Goal: Book appointment/travel/reservation

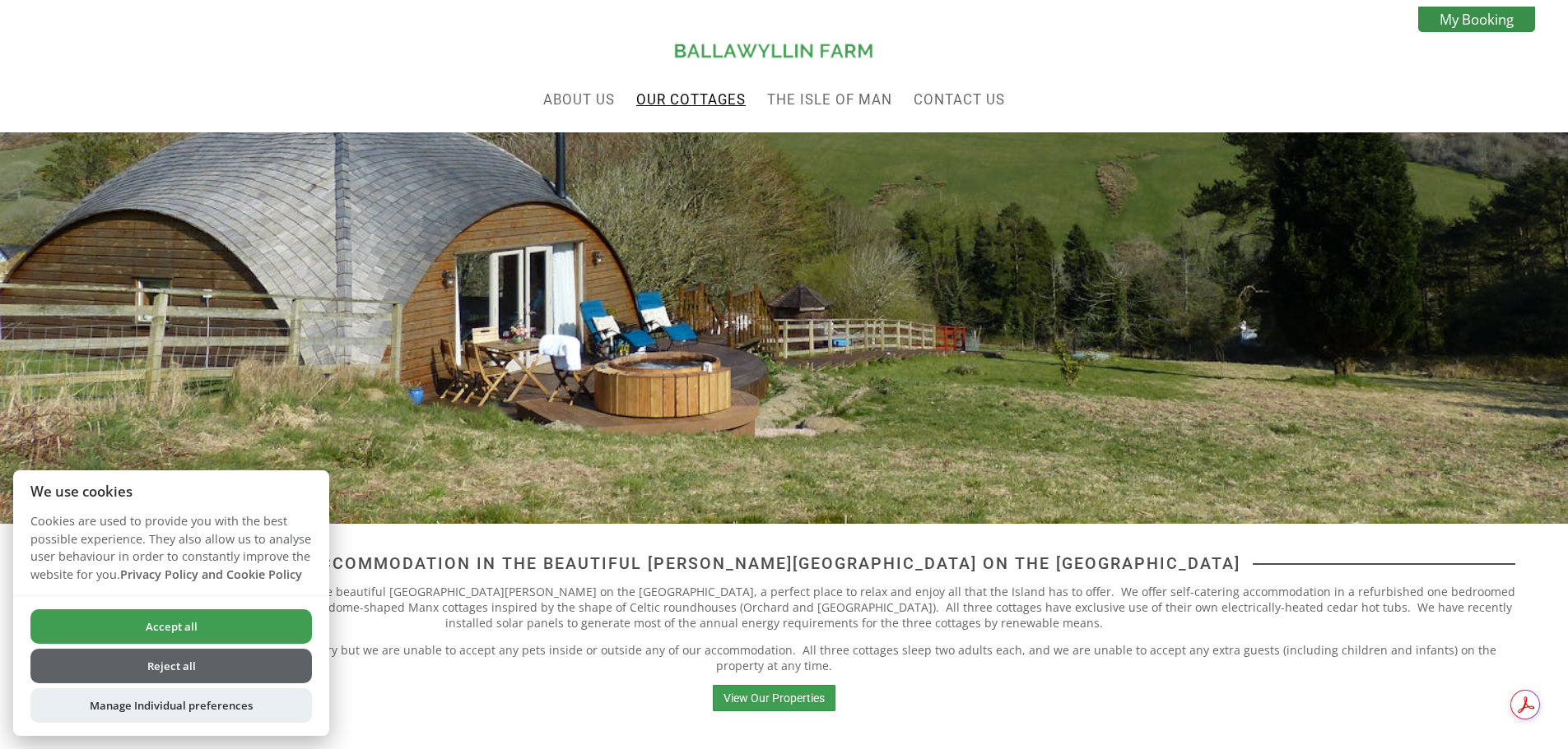
click at [685, 105] on link "Our Cottages" at bounding box center [691, 99] width 110 height 17
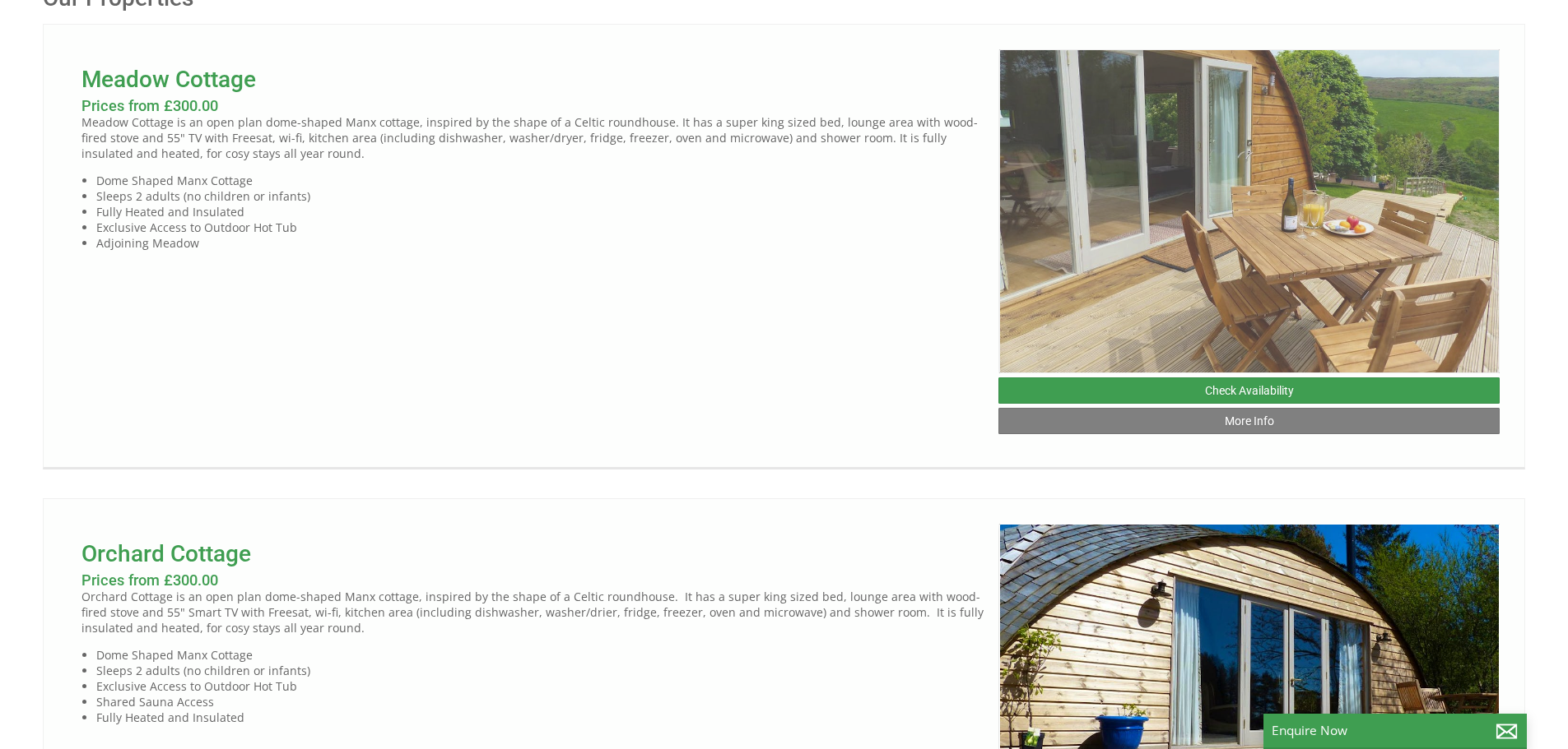
scroll to position [576, 0]
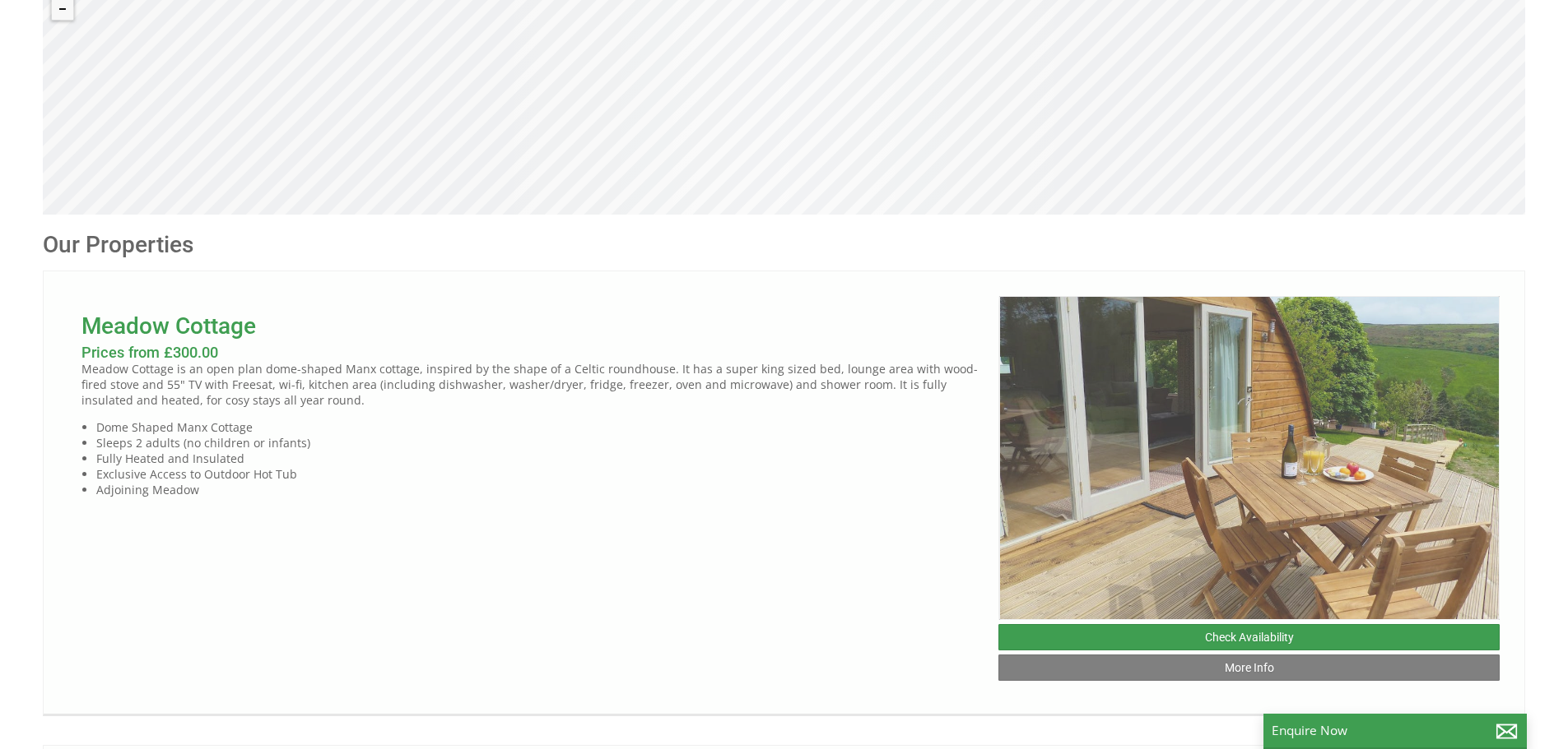
click at [1145, 380] on img at bounding box center [1250, 458] width 501 height 324
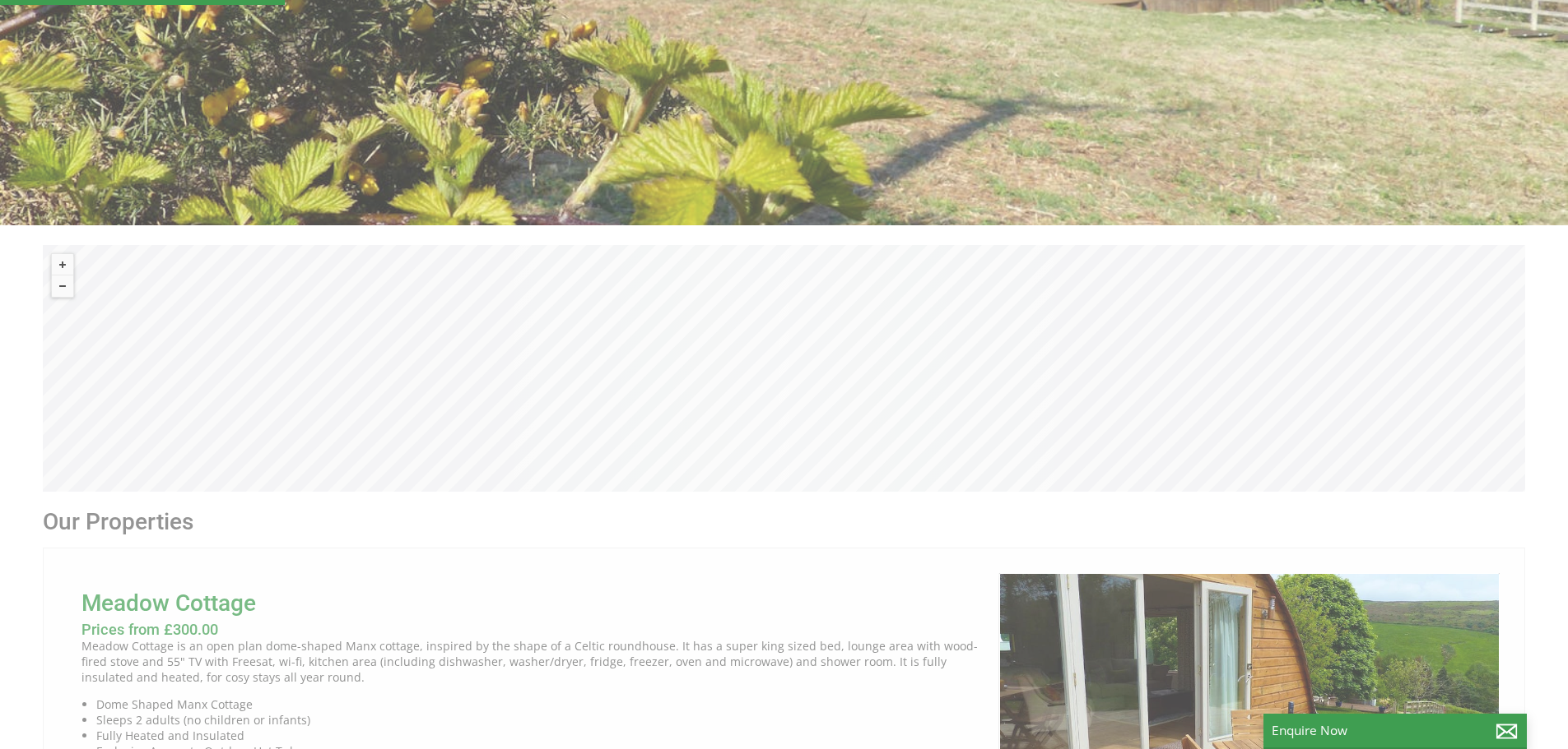
scroll to position [0, 0]
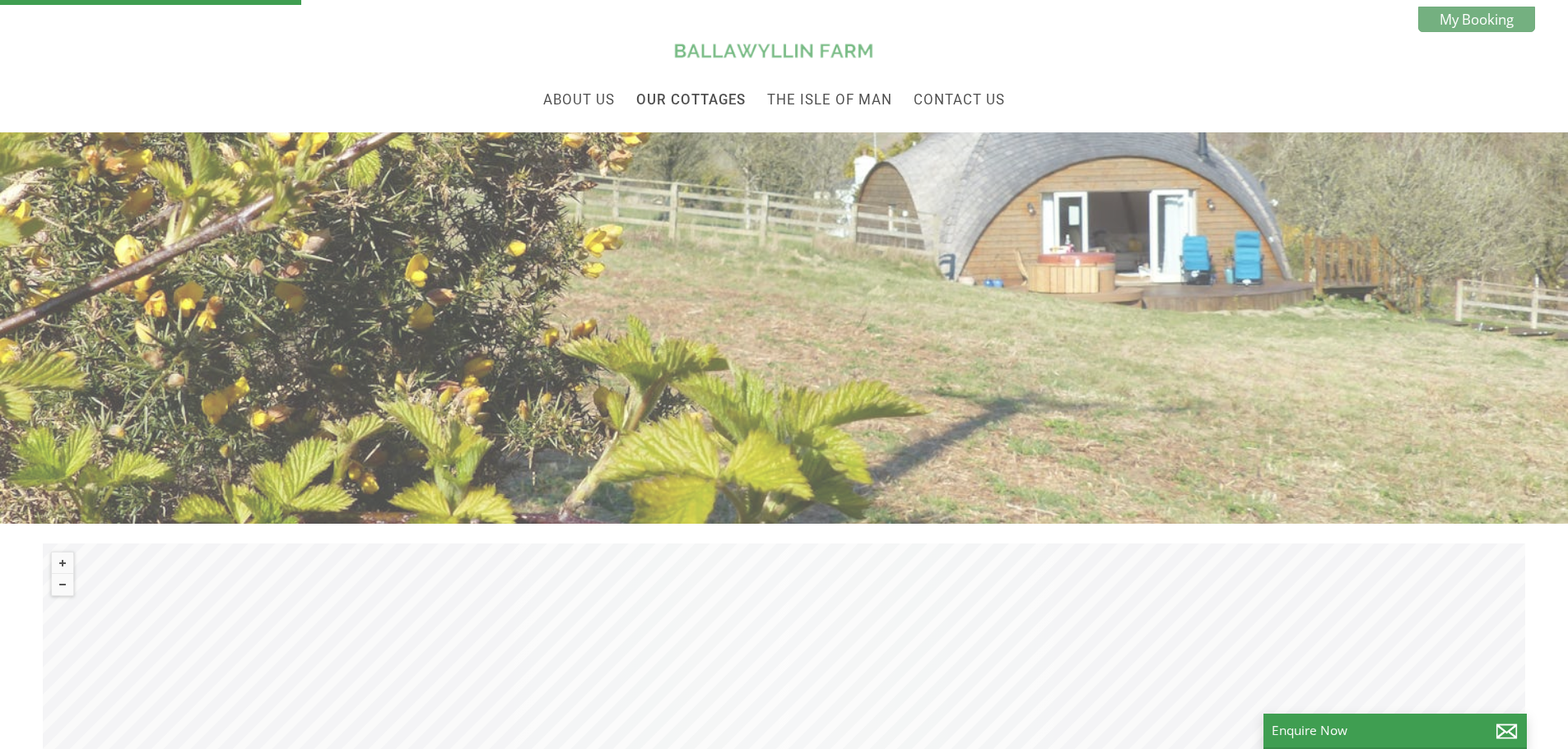
click at [834, 271] on div "Our Properties Properties in Douglas that sleep up to 2. Book your stay today." at bounding box center [784, 250] width 1568 height 236
click at [850, 102] on link "The Isle of Man" at bounding box center [829, 99] width 125 height 17
click at [694, 92] on link "Our Cottages" at bounding box center [691, 99] width 110 height 17
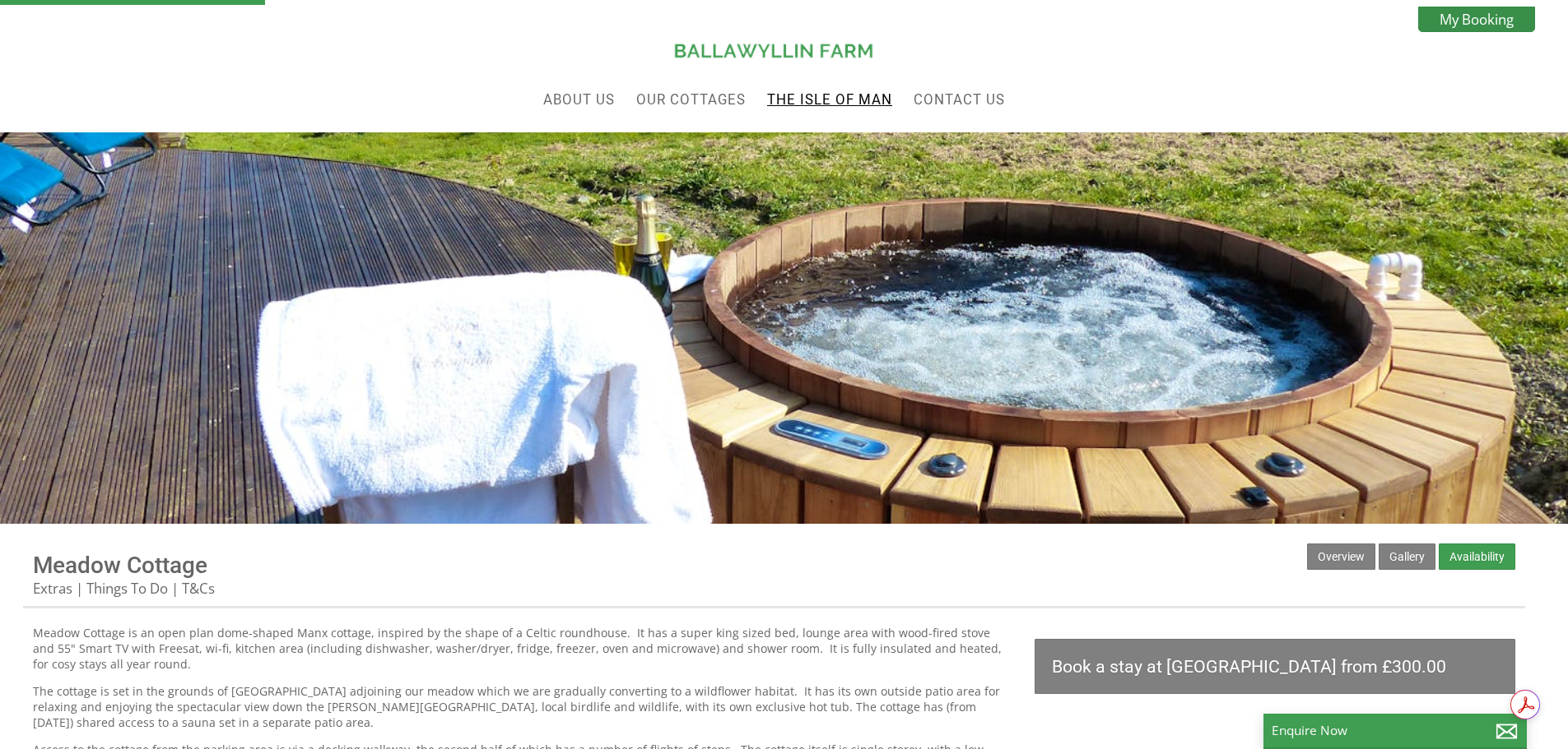
click at [841, 100] on link "The Isle of Man" at bounding box center [829, 99] width 125 height 17
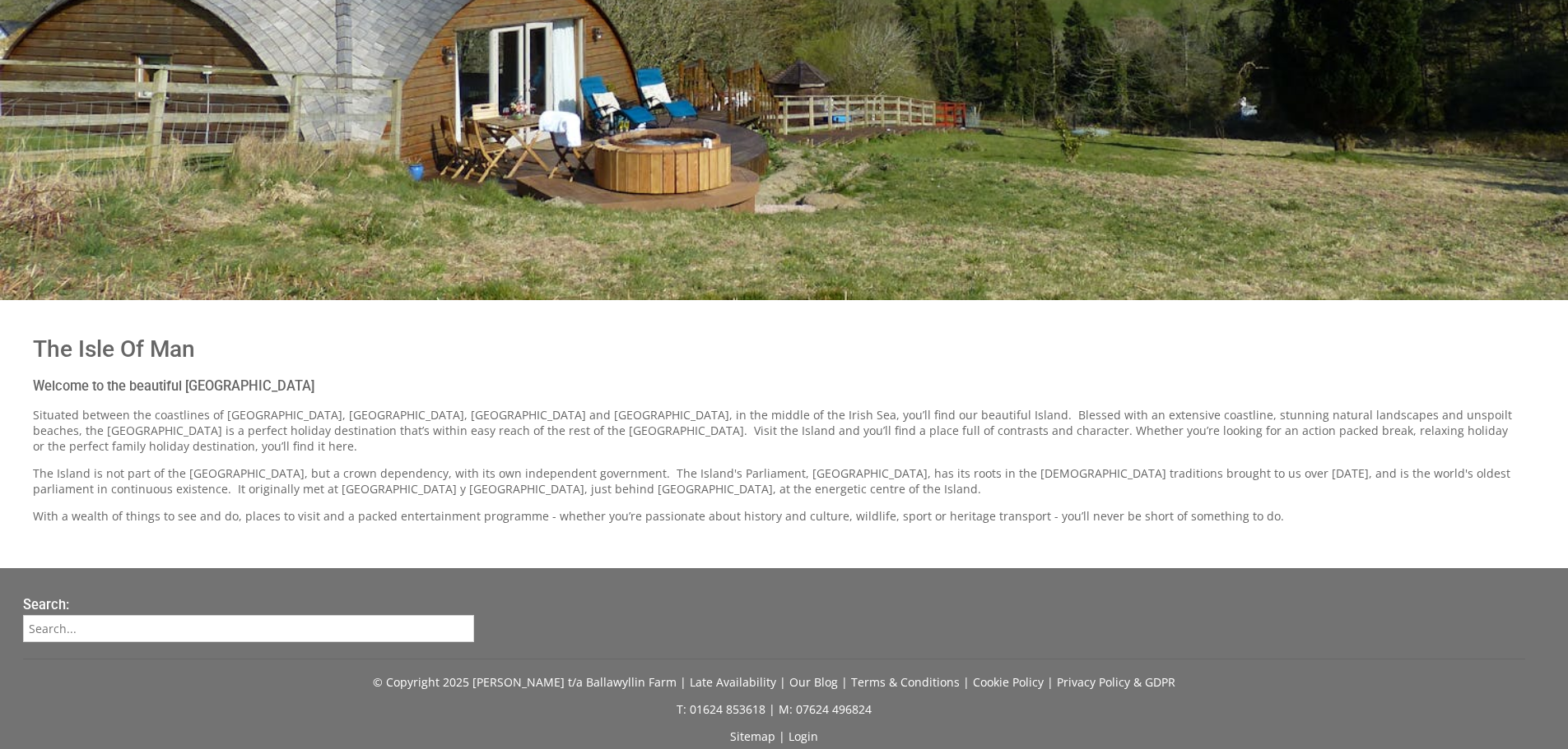
scroll to position [82, 0]
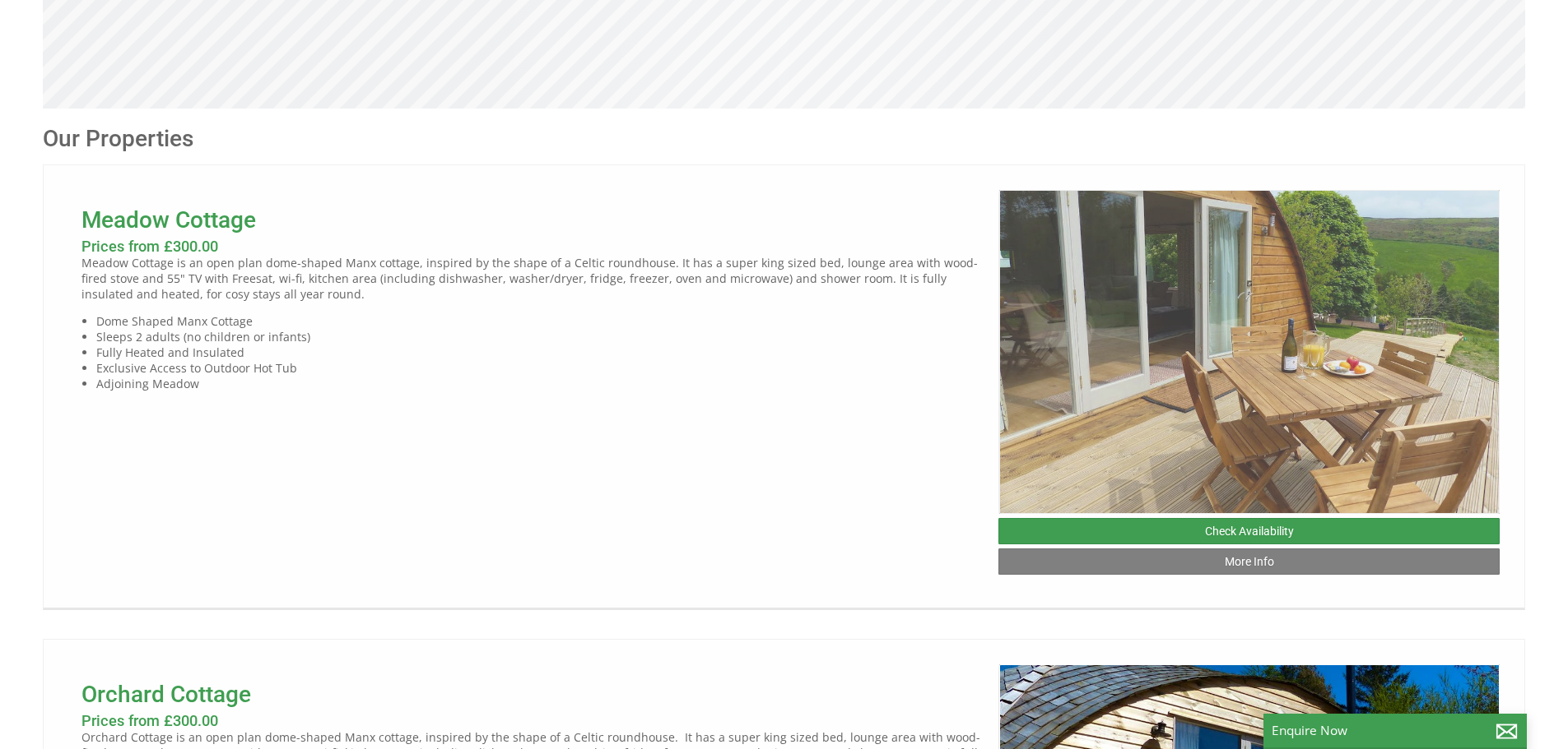
scroll to position [658, 0]
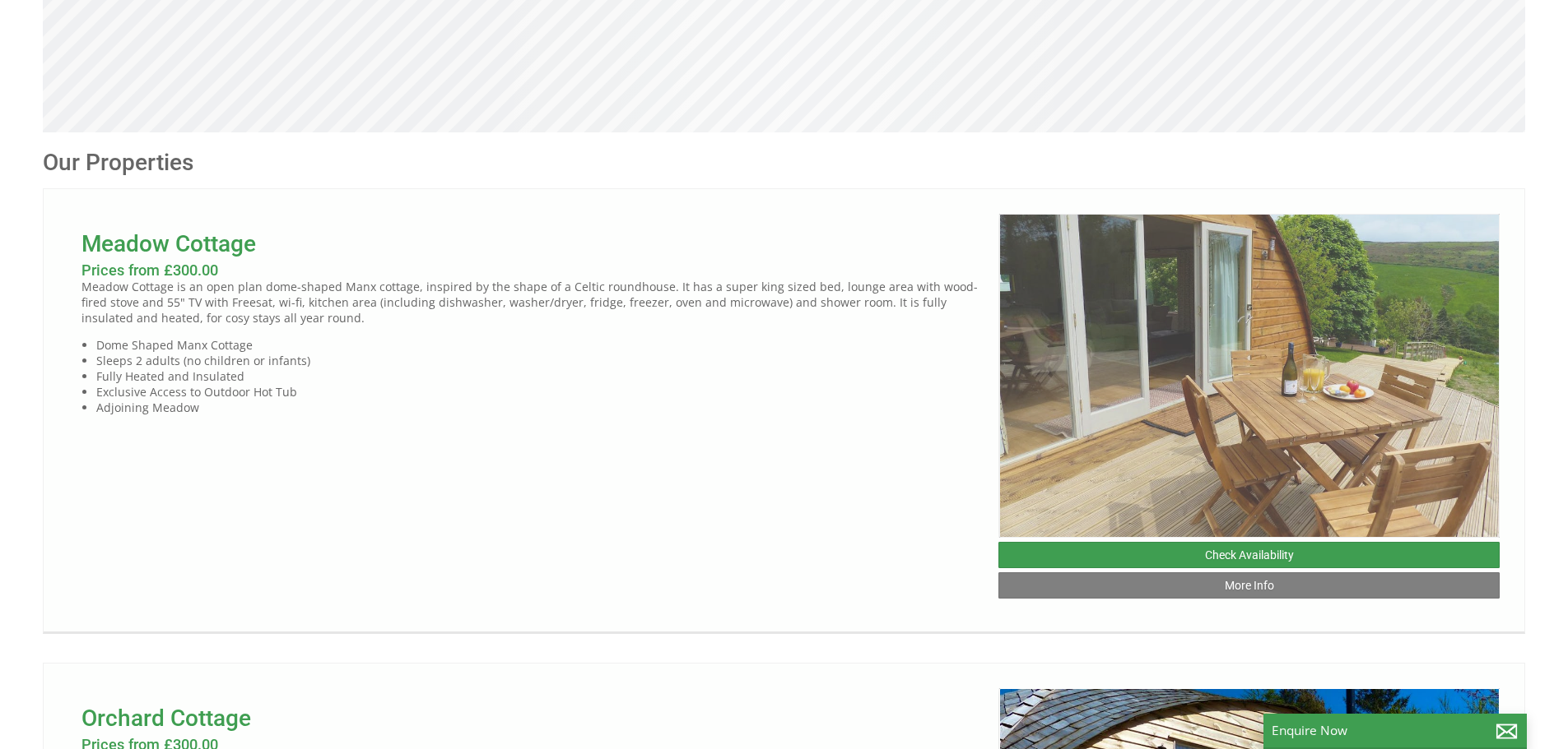
click at [1142, 328] on img at bounding box center [1250, 376] width 501 height 324
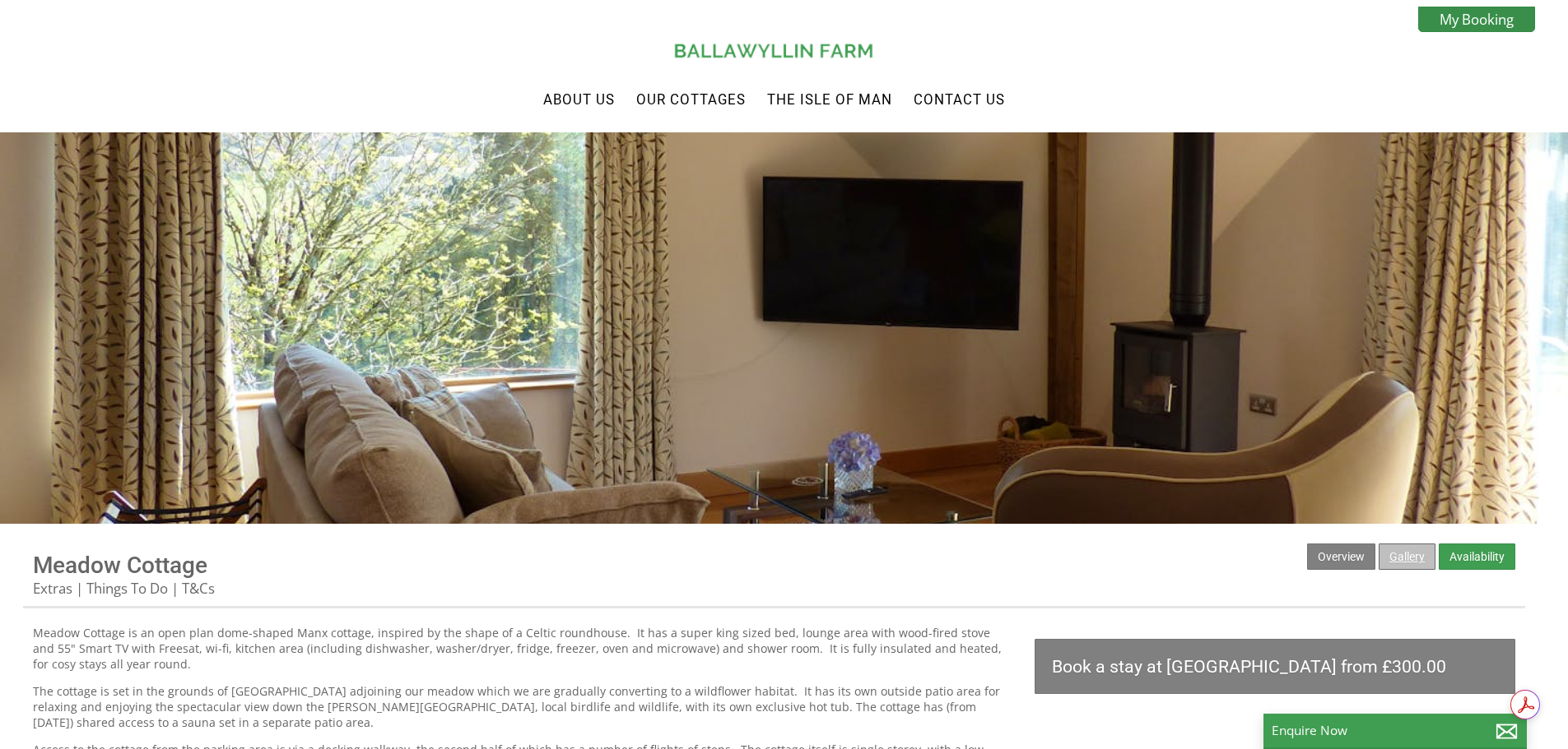
click at [1420, 557] on link "Gallery" at bounding box center [1407, 557] width 57 height 26
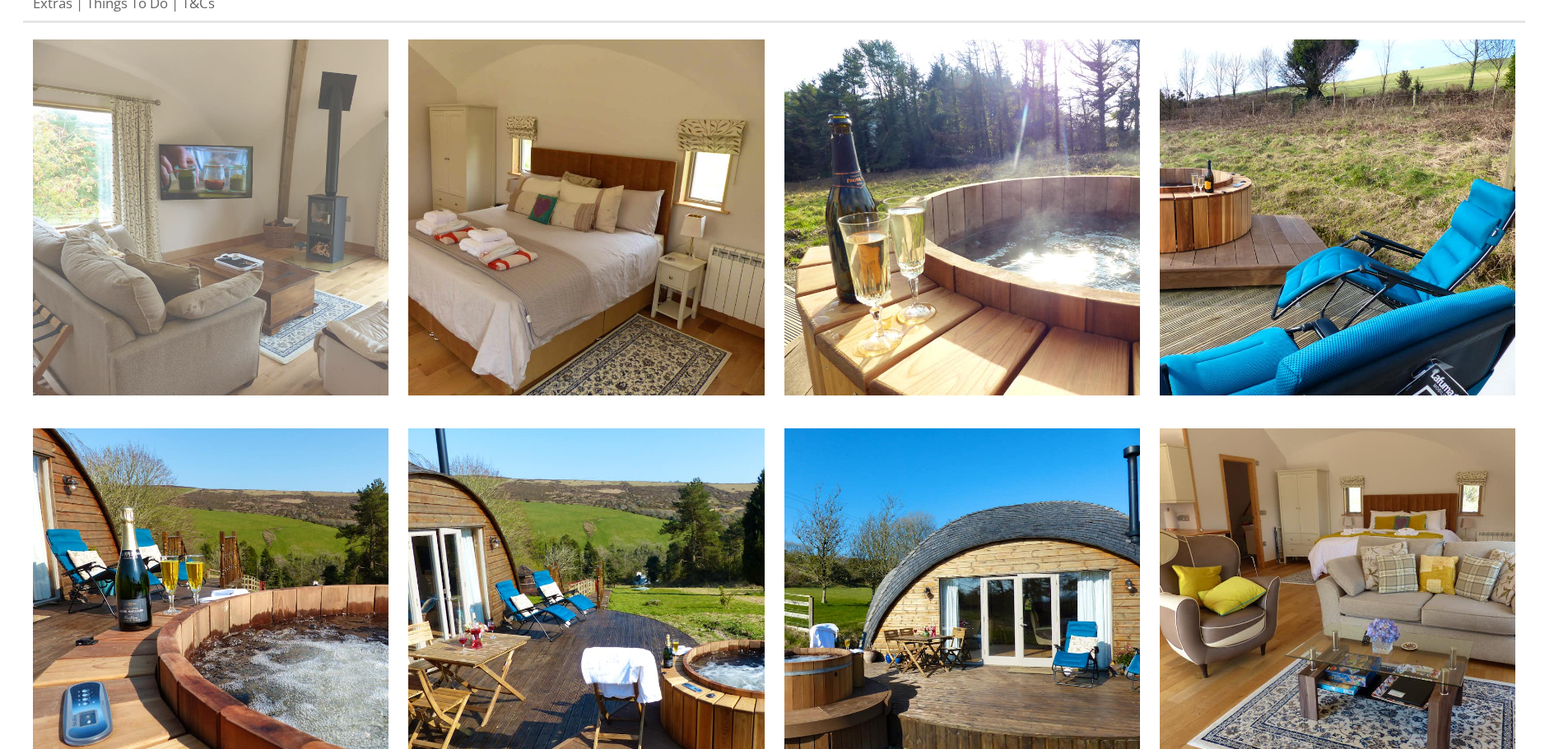
scroll to position [493, 0]
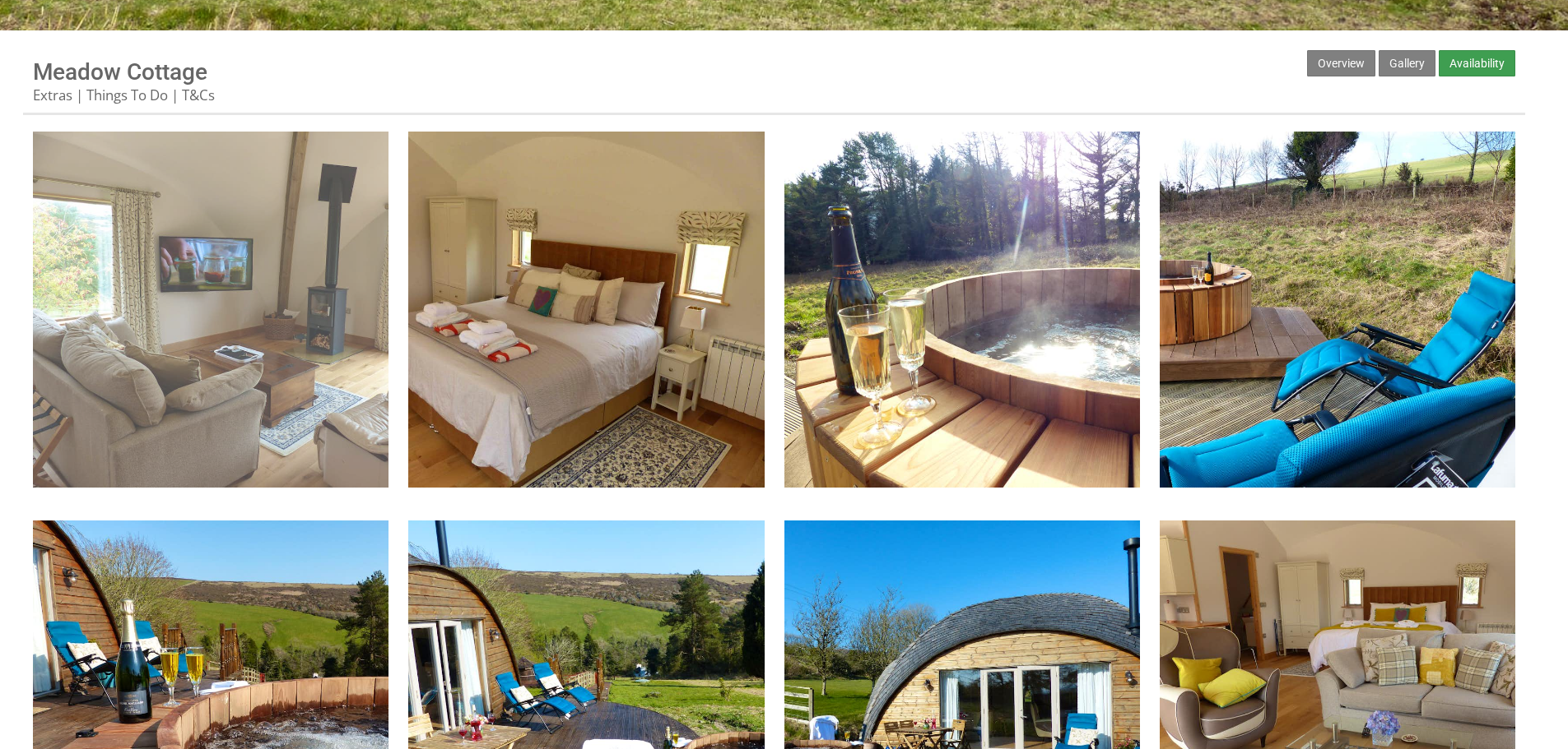
click at [303, 271] on img at bounding box center [211, 309] width 356 height 356
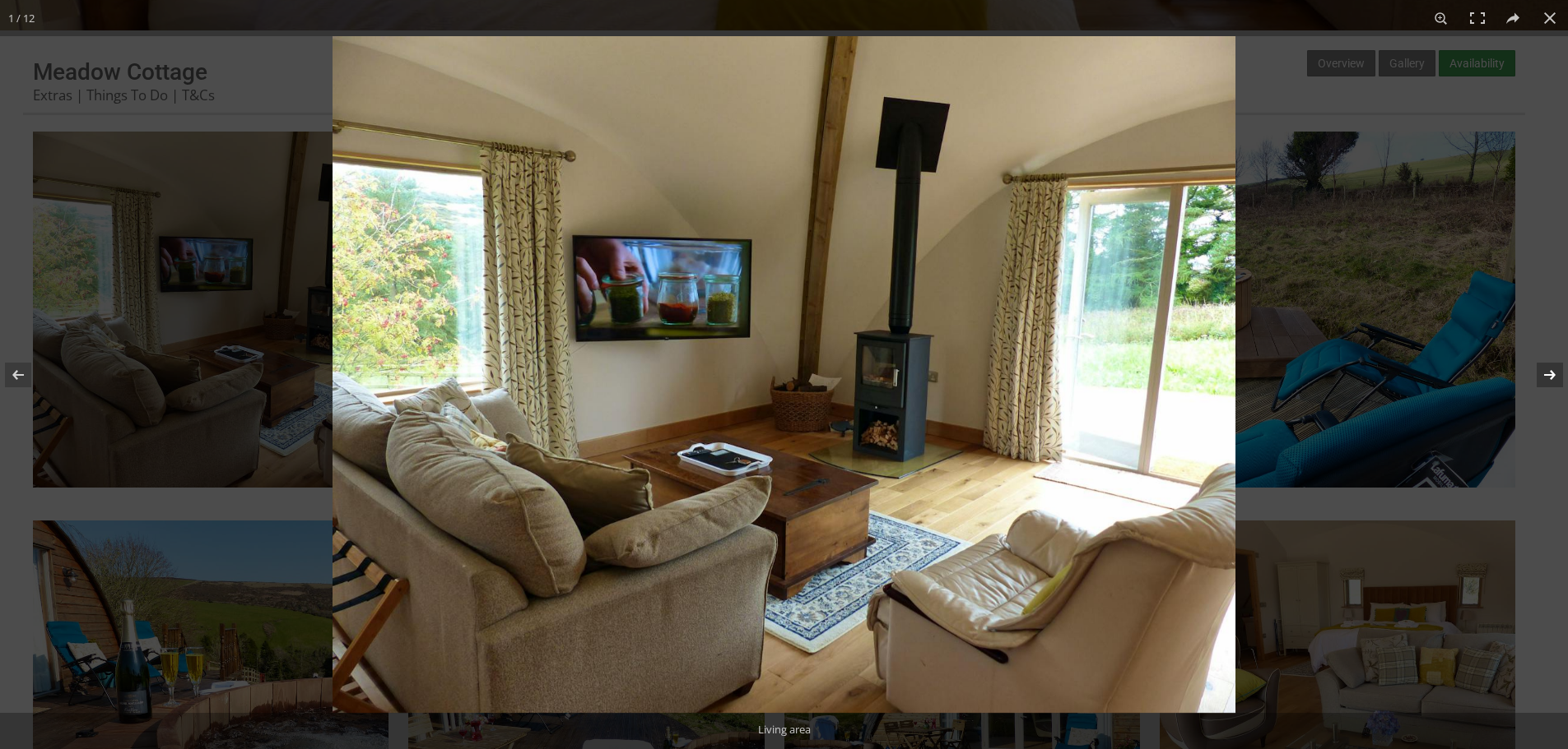
click at [1551, 377] on button at bounding box center [1539, 375] width 58 height 82
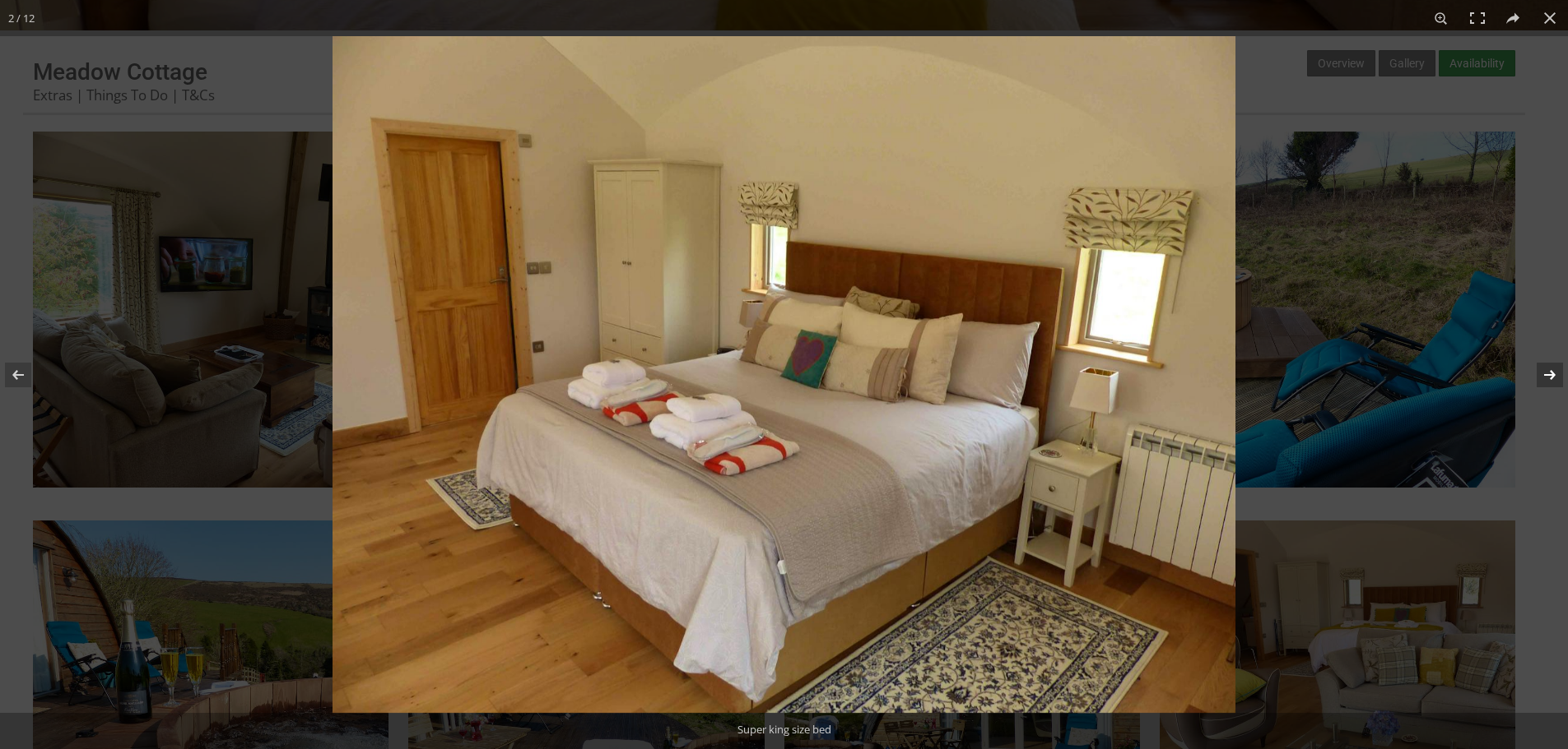
click at [1551, 377] on button at bounding box center [1539, 375] width 58 height 82
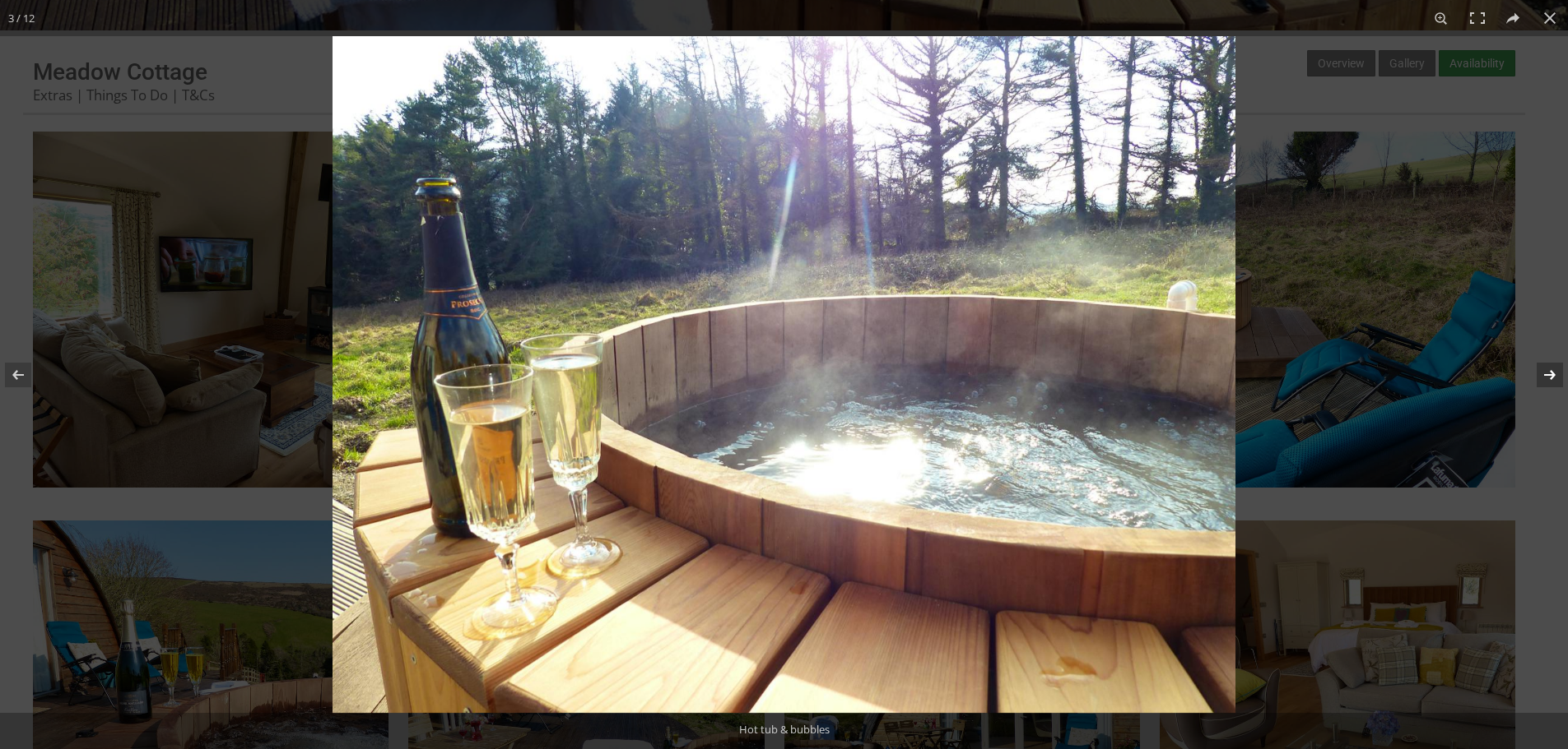
click at [1550, 376] on button at bounding box center [1539, 375] width 58 height 82
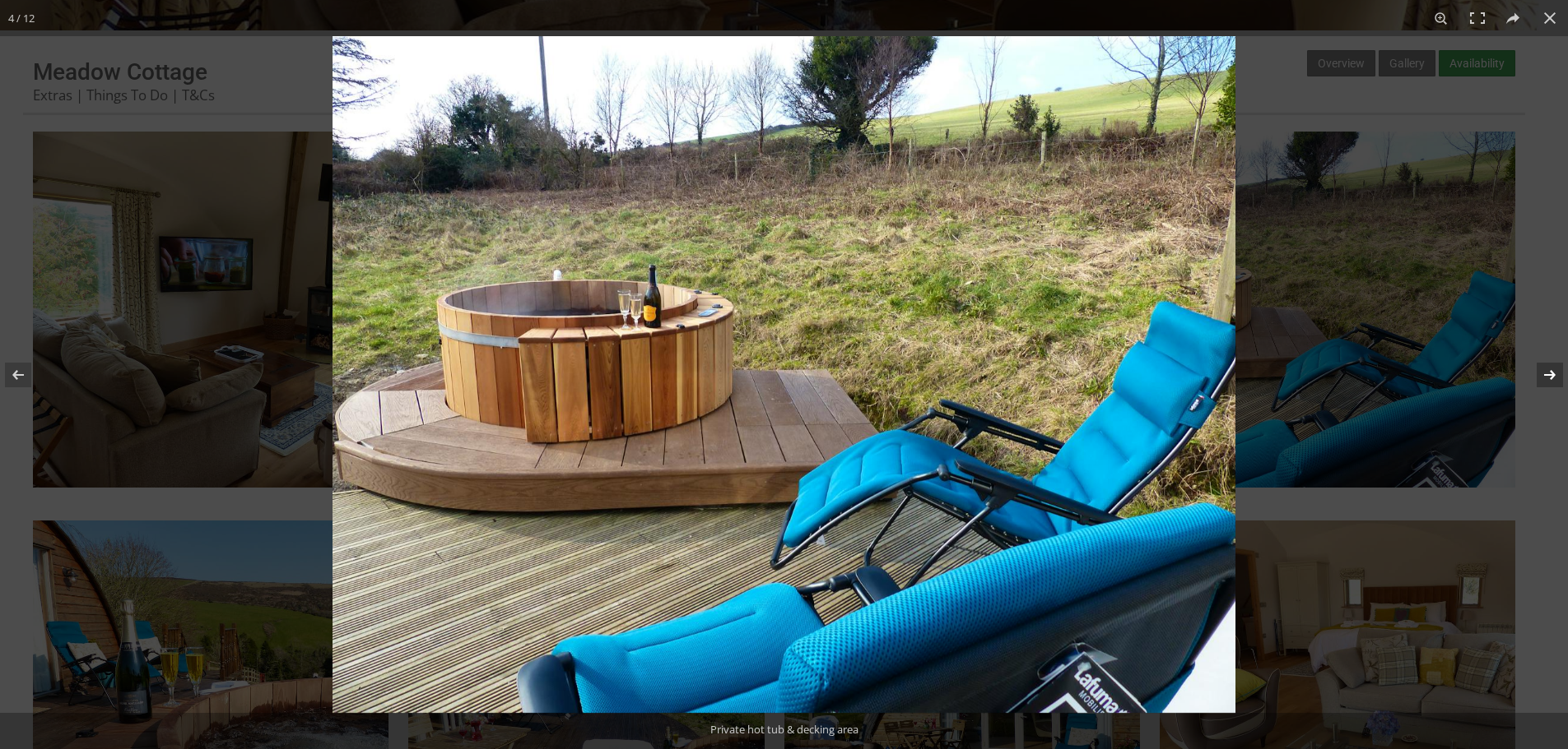
click at [1549, 376] on button at bounding box center [1539, 375] width 58 height 82
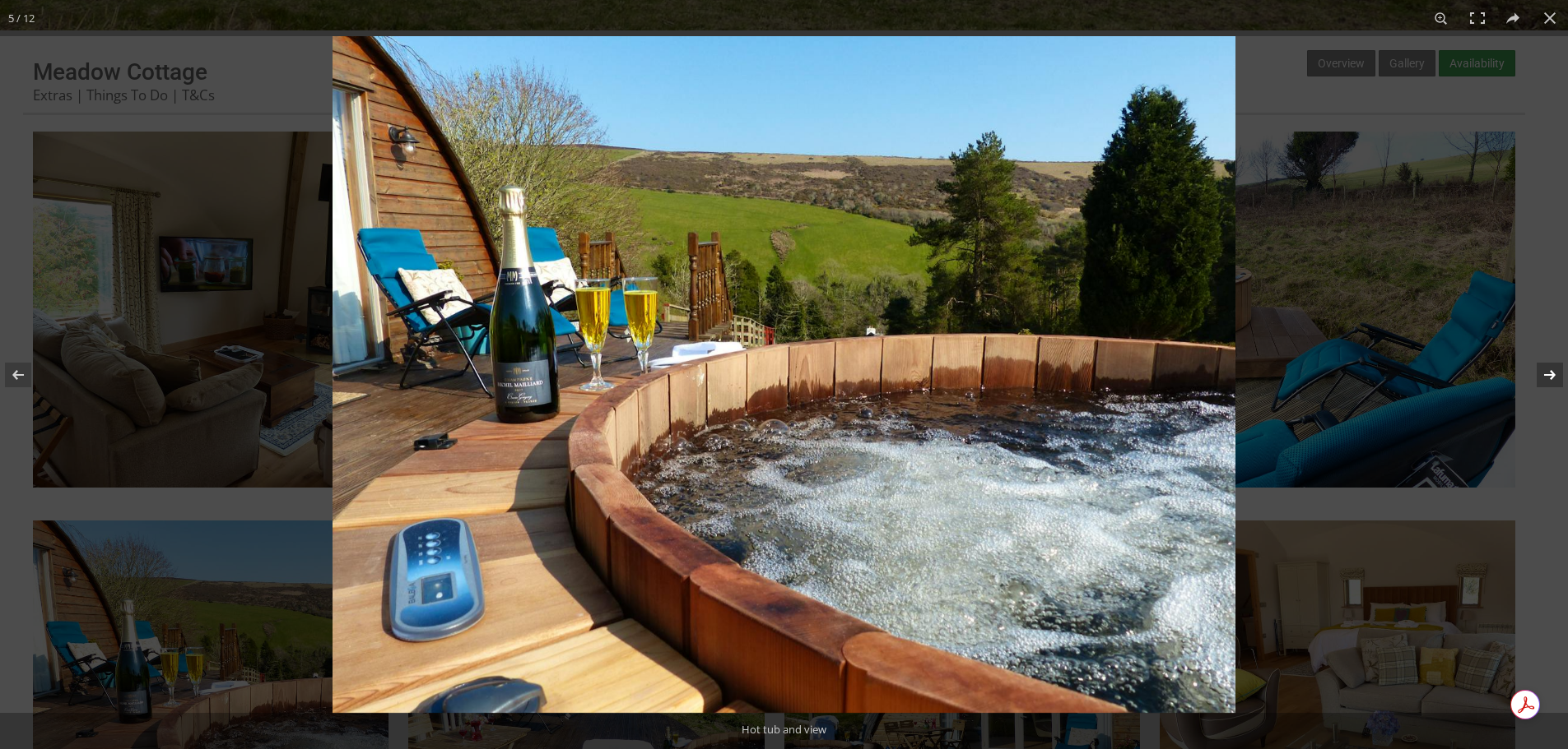
click at [1555, 376] on button at bounding box center [1539, 375] width 58 height 82
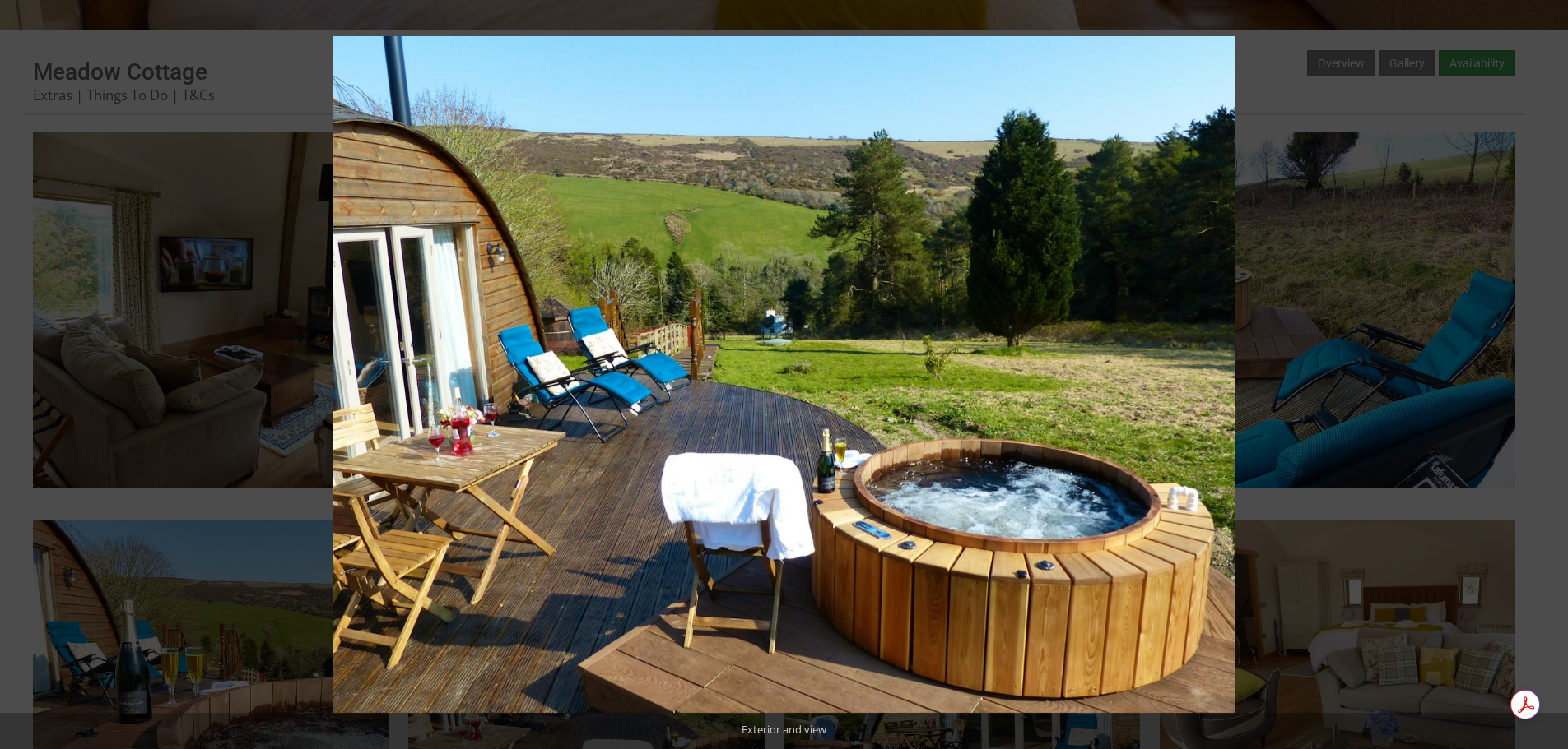
click at [1555, 376] on button at bounding box center [1539, 375] width 58 height 82
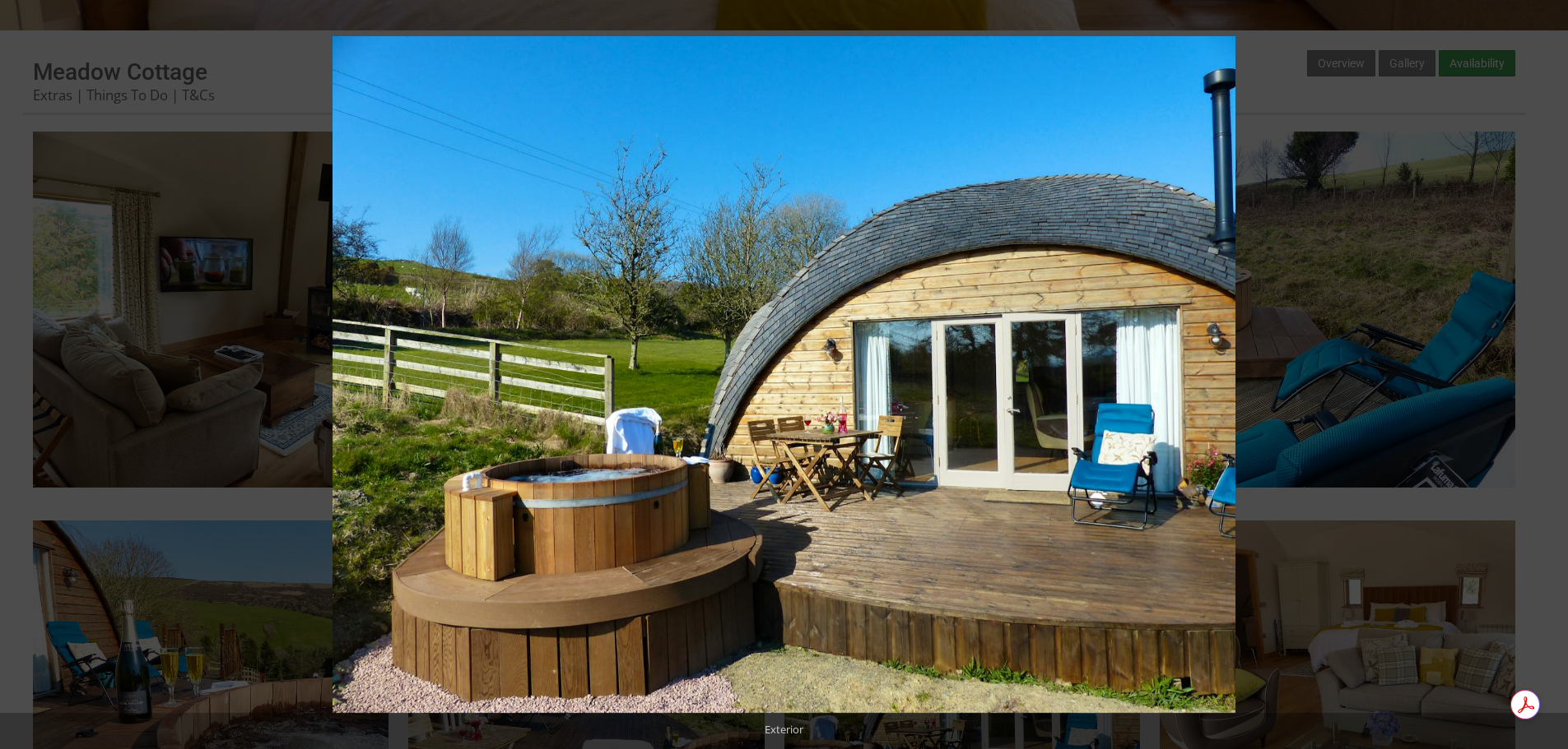
click at [1555, 376] on button at bounding box center [1539, 375] width 58 height 82
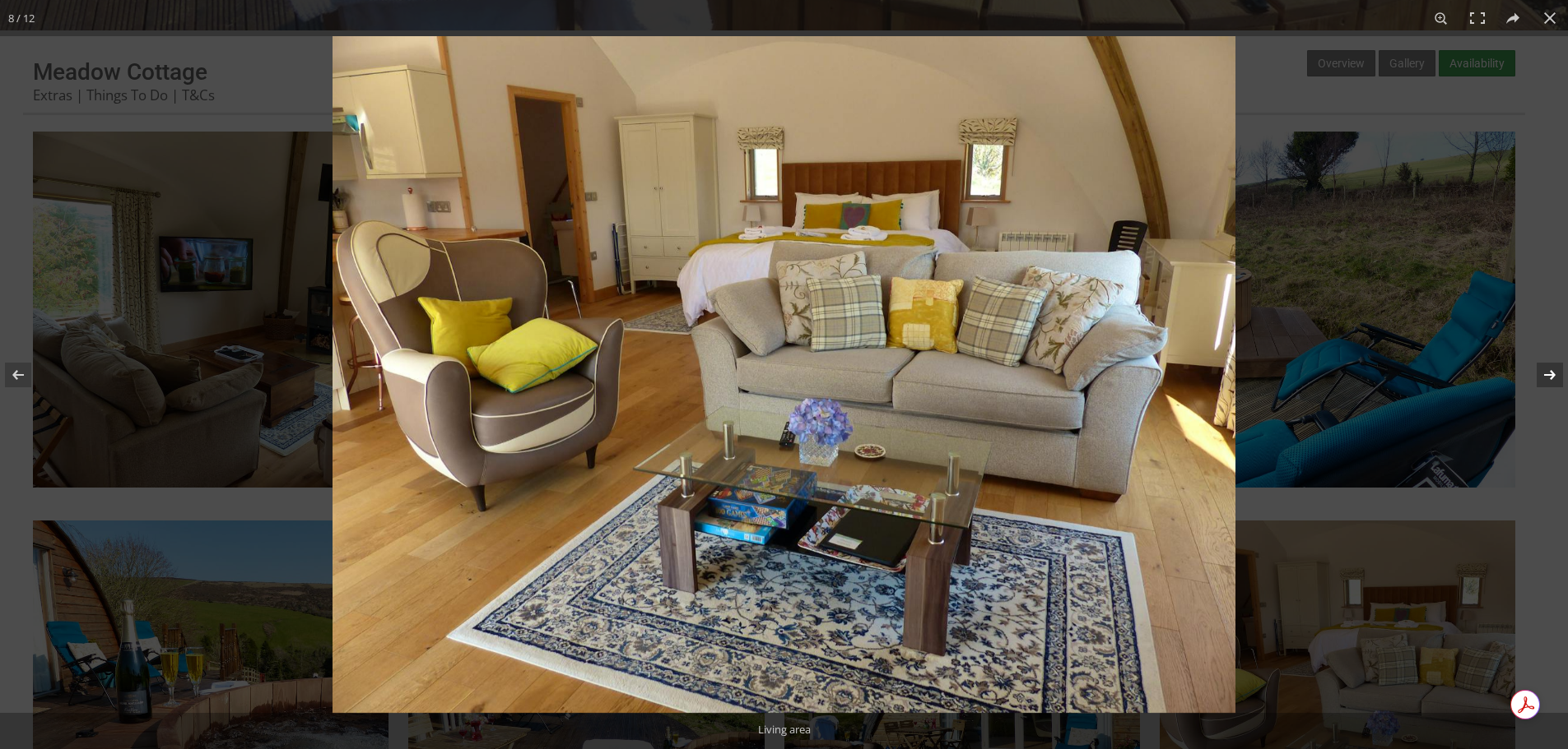
click at [1549, 371] on button at bounding box center [1539, 375] width 58 height 82
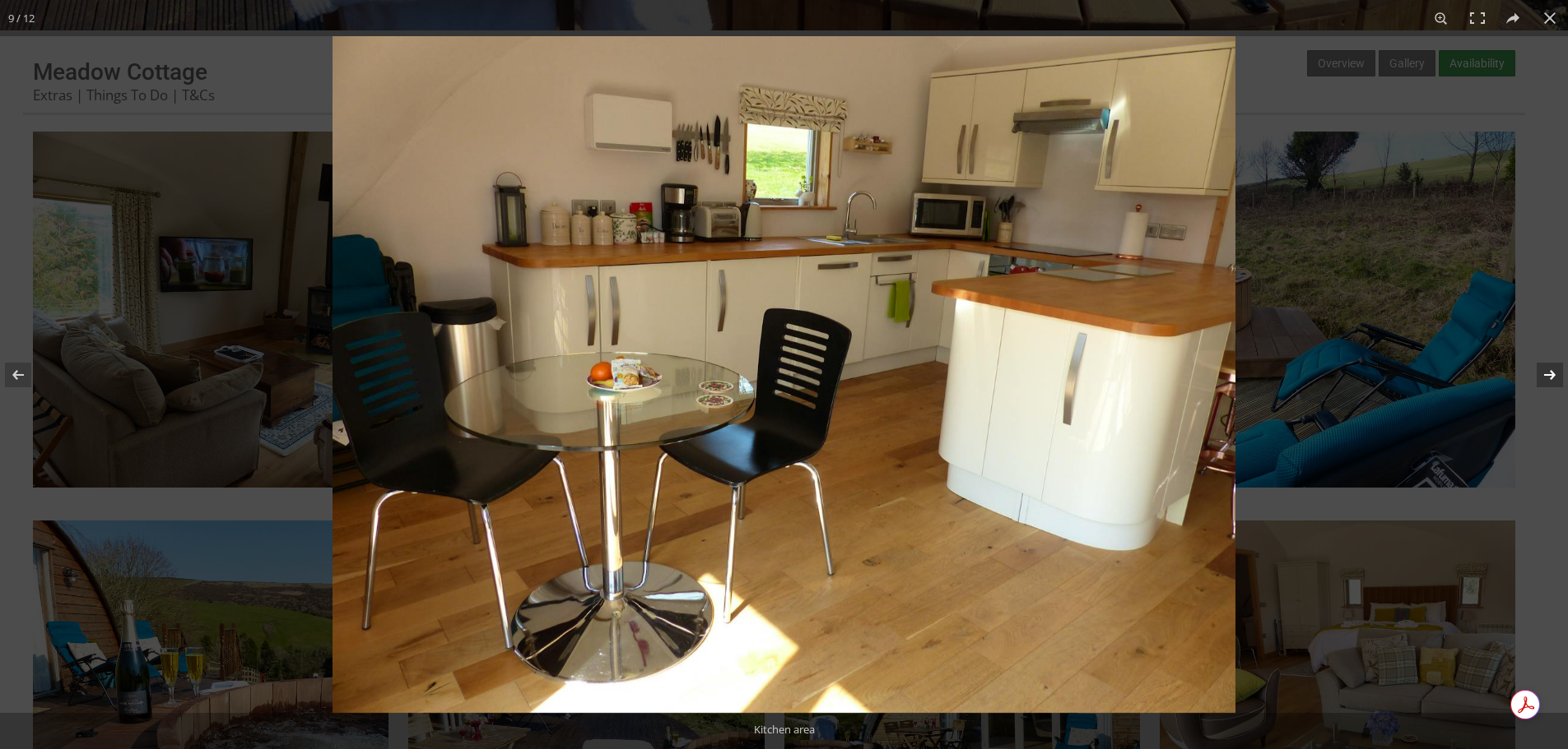
click at [1549, 371] on button at bounding box center [1539, 375] width 58 height 82
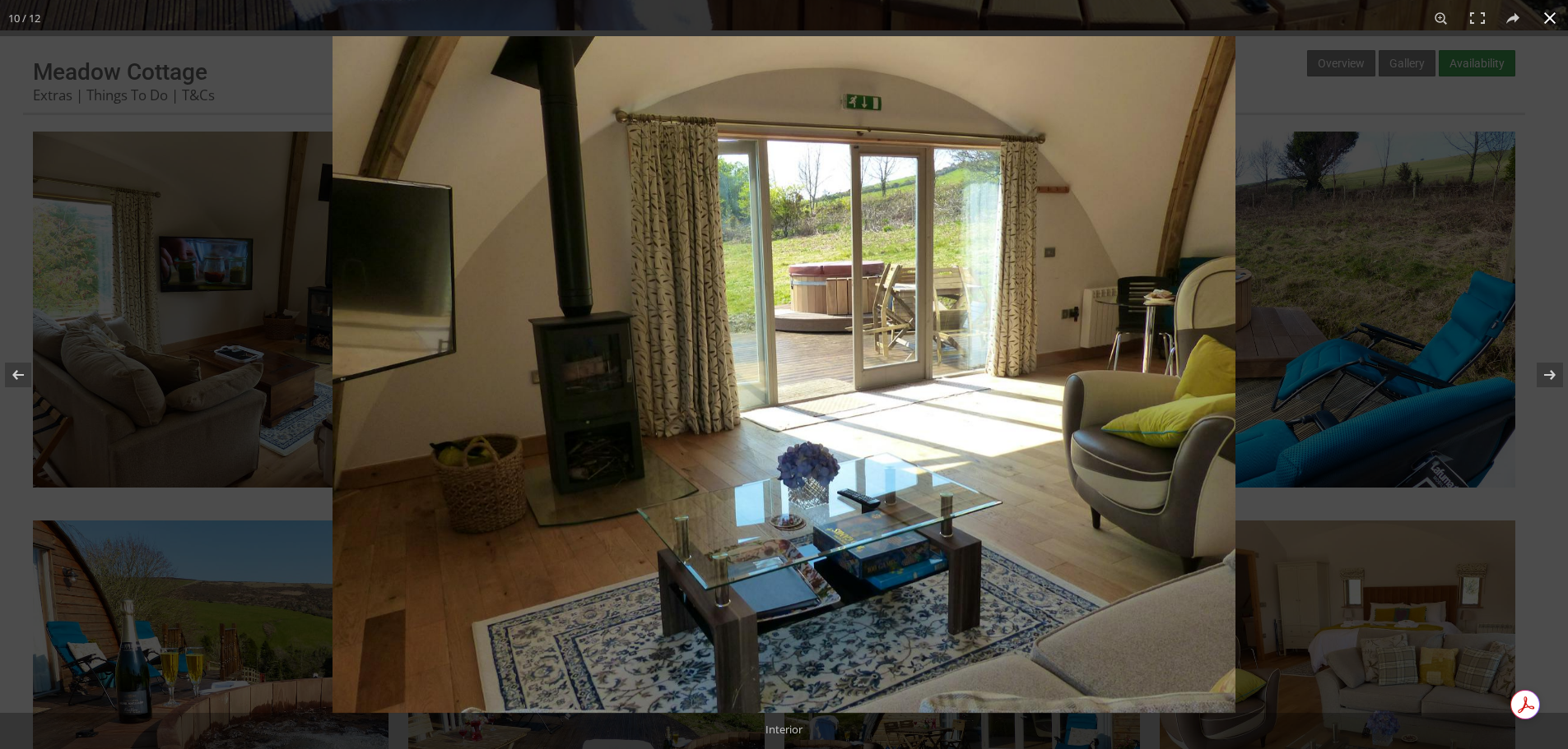
click at [1543, 20] on button at bounding box center [1549, 18] width 36 height 36
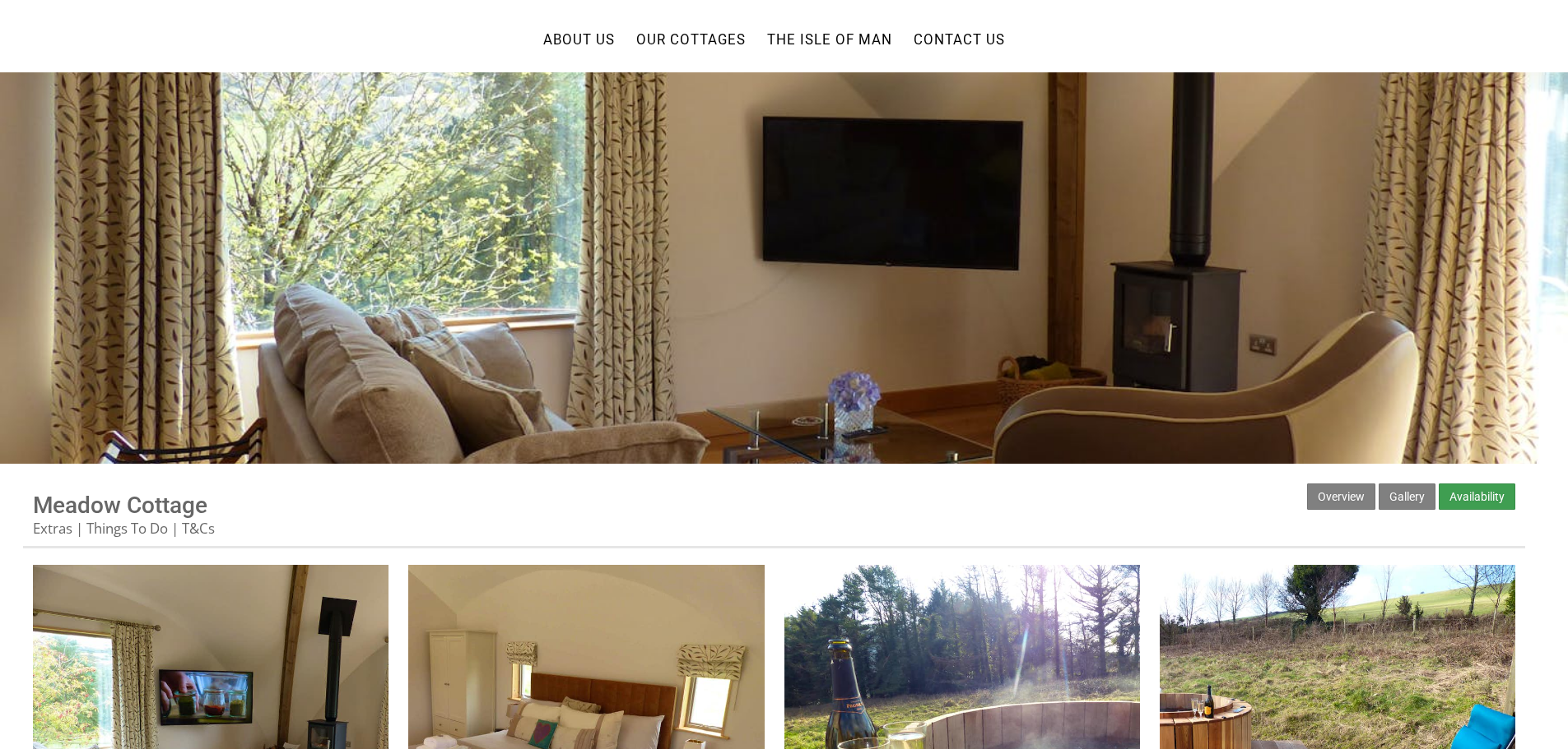
scroll to position [0, 0]
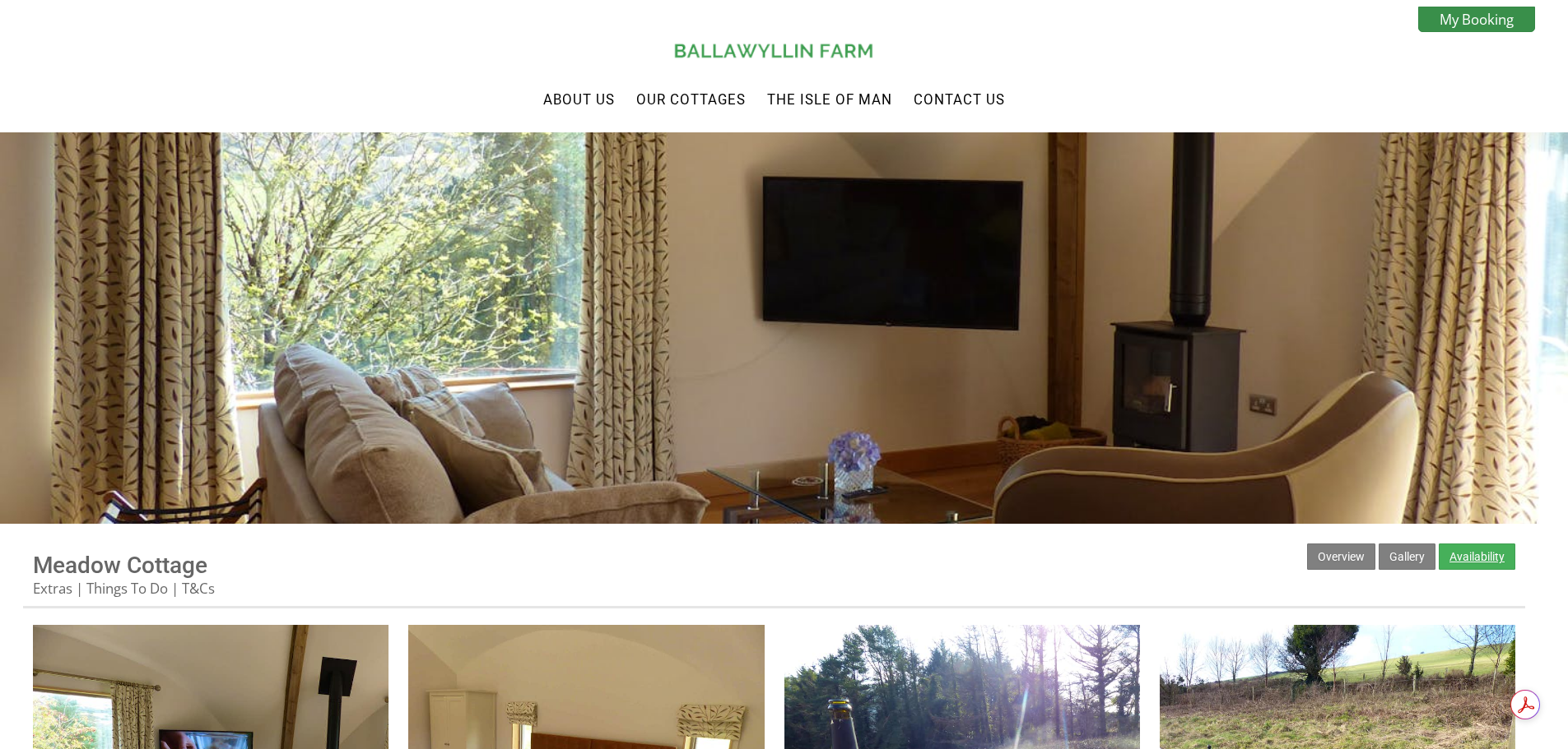
click at [1490, 563] on link "Availability" at bounding box center [1476, 557] width 76 height 26
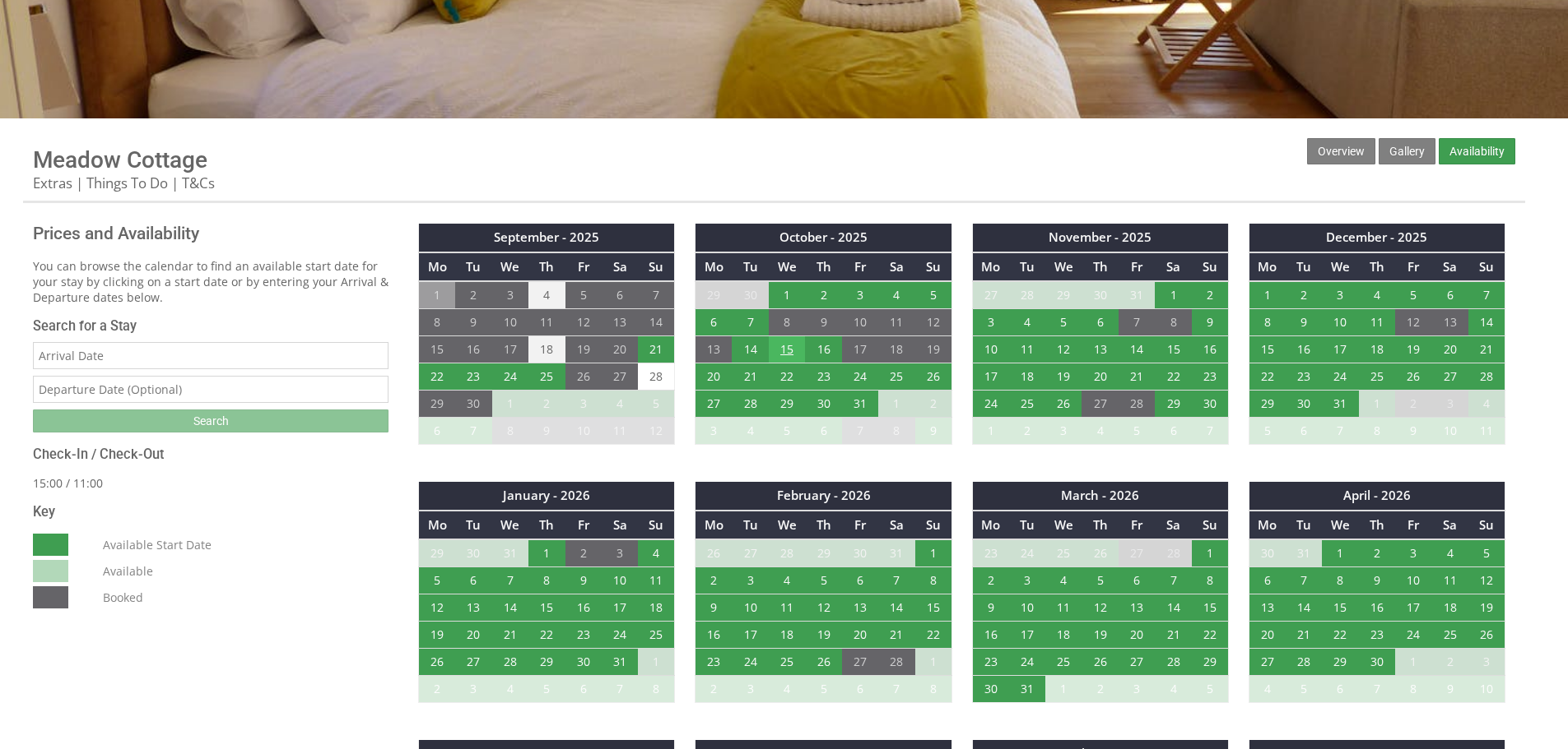
scroll to position [411, 0]
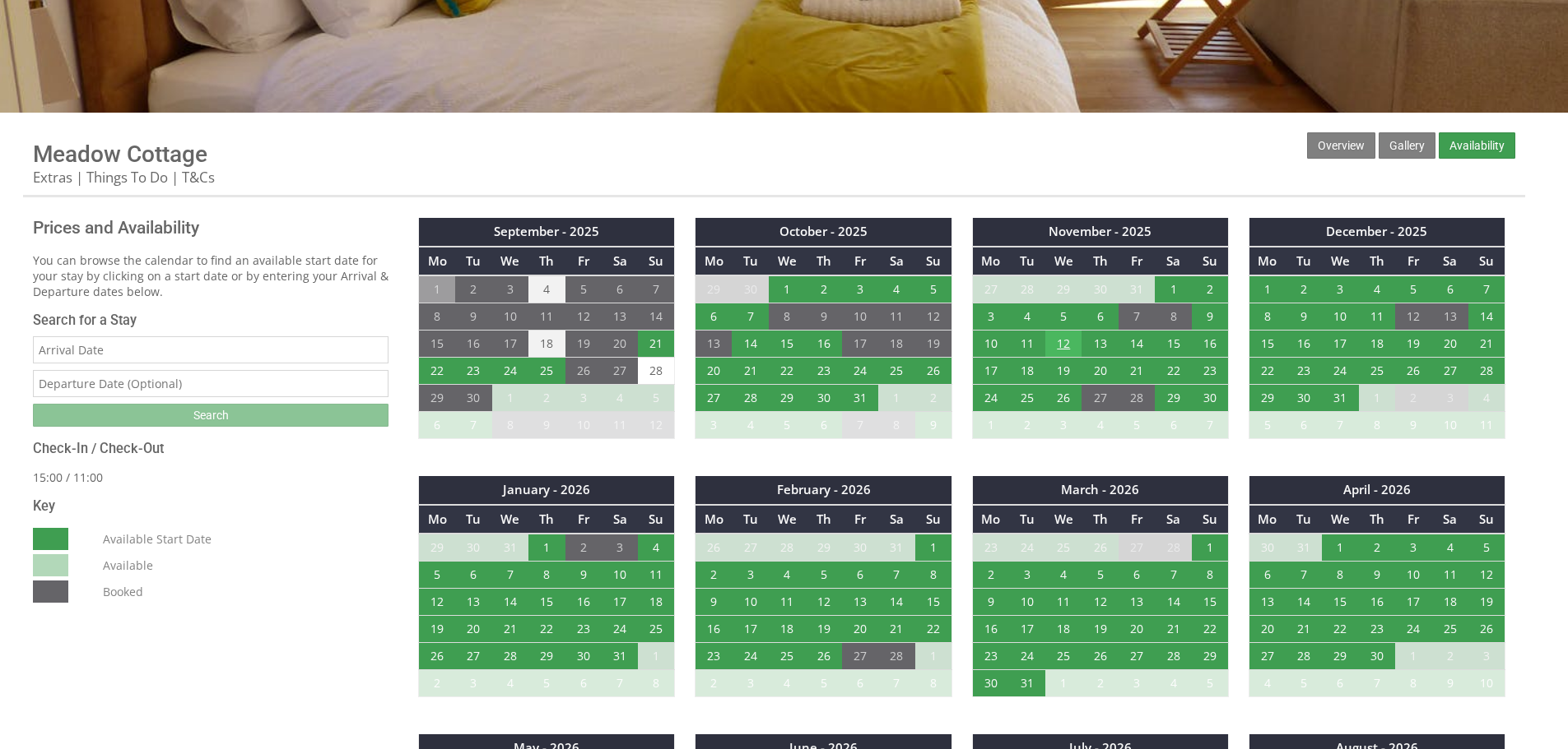
click at [1065, 345] on td "12" at bounding box center [1062, 343] width 36 height 27
click at [1138, 345] on td "14" at bounding box center [1136, 343] width 36 height 27
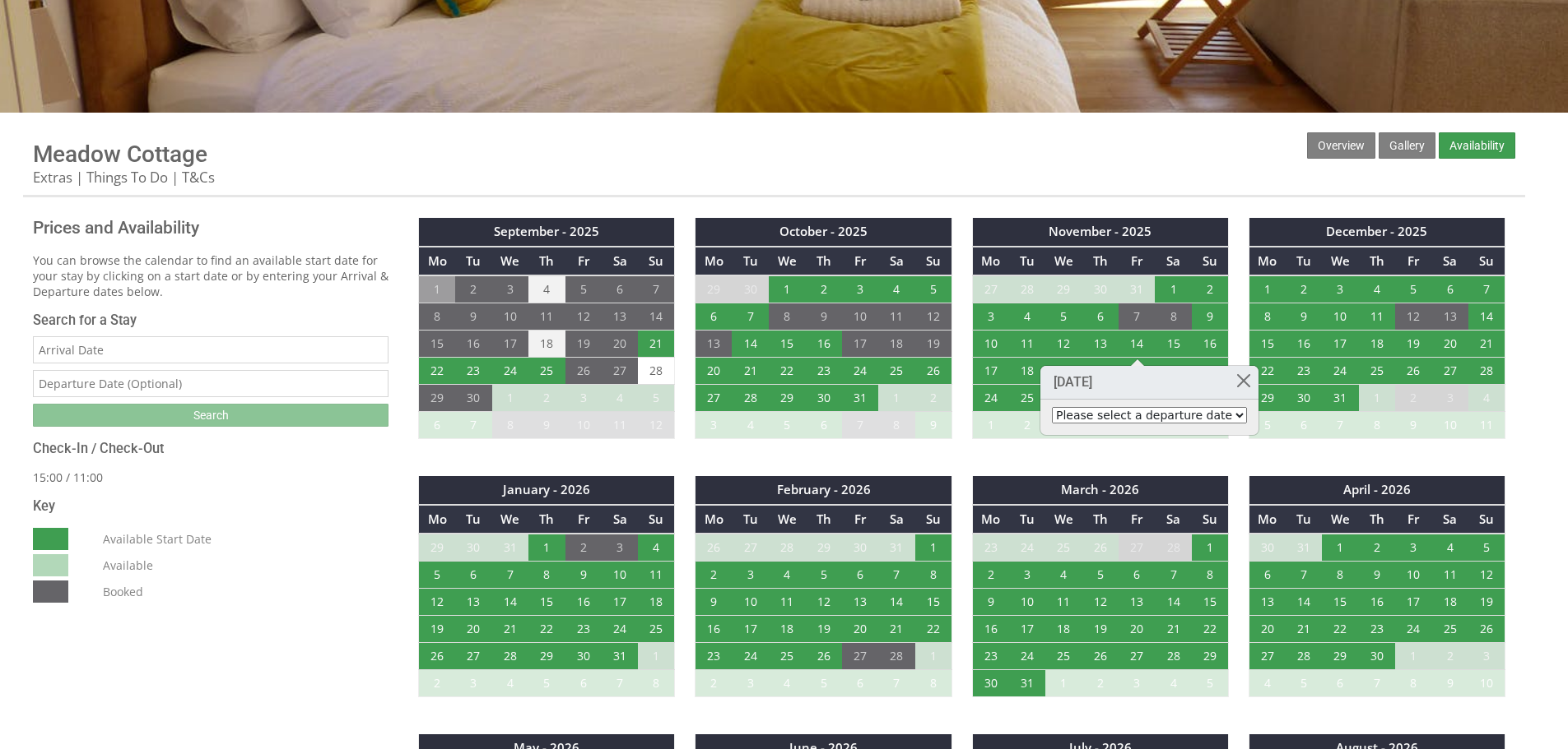
drag, startPoint x: 1158, startPoint y: 417, endPoint x: 1167, endPoint y: 418, distance: 9.1
click at [1158, 417] on select "Please select a departure date 16th Nov 2025 - £340.00 17th Nov 2025 - £435.00 …" at bounding box center [1149, 415] width 195 height 17
select select "book/6750625"
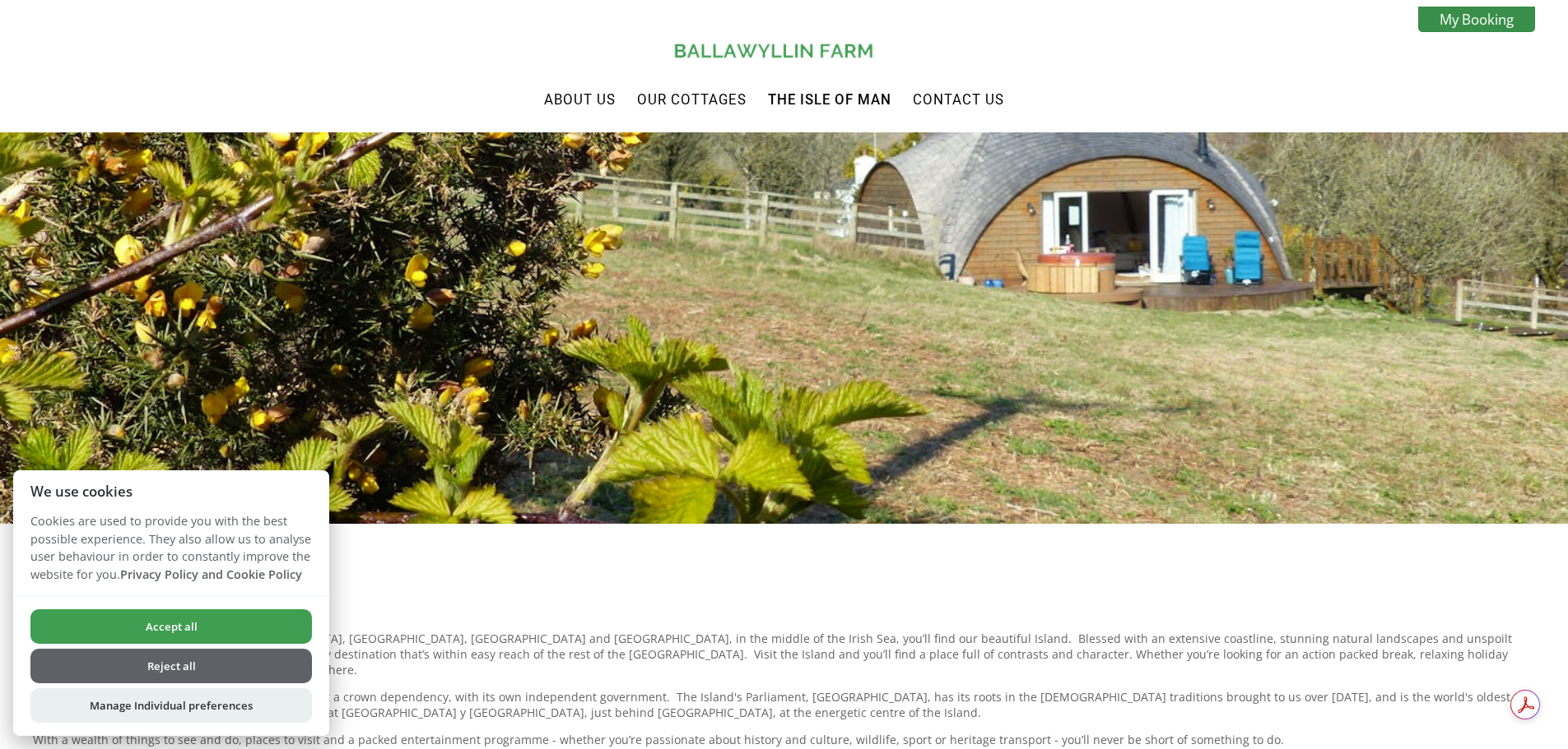
click at [195, 624] on button "Accept all" at bounding box center [171, 626] width 281 height 34
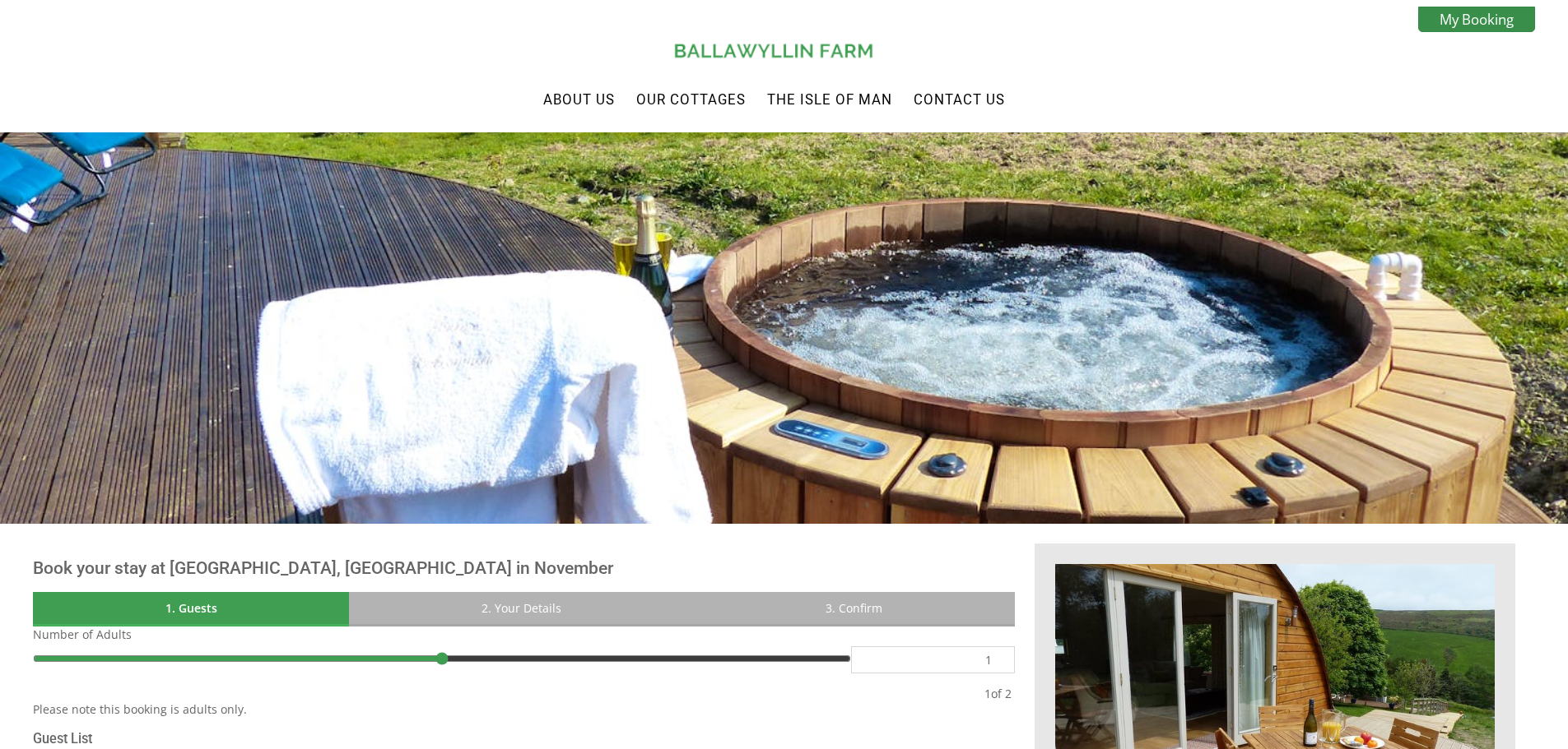
scroll to position [544, 0]
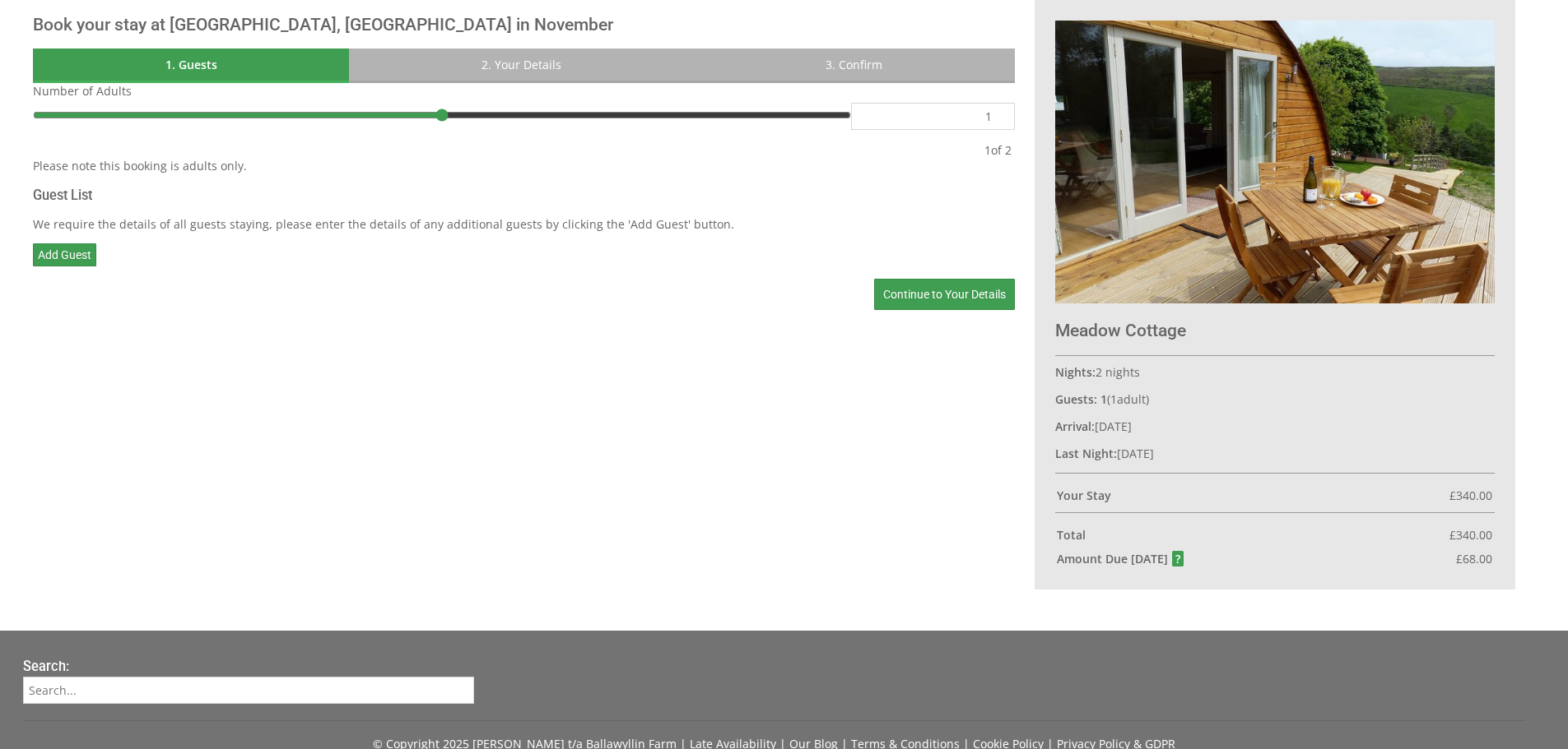
drag, startPoint x: 1103, startPoint y: 427, endPoint x: 1186, endPoint y: 428, distance: 83.0
click at [1186, 428] on p "Arrival: [DATE]" at bounding box center [1274, 427] width 439 height 16
drag, startPoint x: 1134, startPoint y: 458, endPoint x: 1247, endPoint y: 458, distance: 113.0
click at [1247, 458] on p "Last Night: [DATE]" at bounding box center [1274, 454] width 439 height 16
drag, startPoint x: 1454, startPoint y: 498, endPoint x: 1479, endPoint y: 498, distance: 25.0
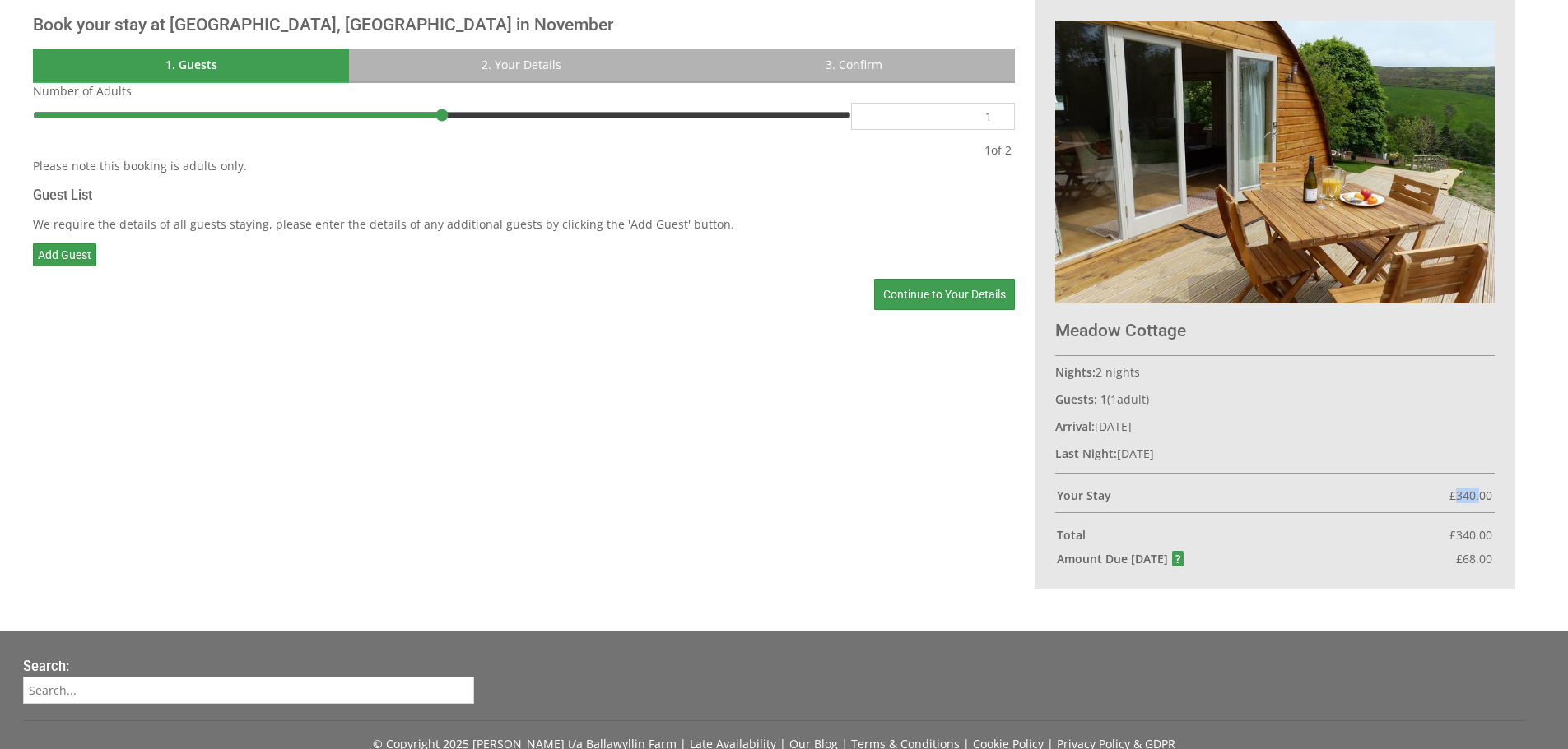
click at [1479, 498] on span "£ 340.00" at bounding box center [1471, 496] width 43 height 16
drag, startPoint x: 1097, startPoint y: 430, endPoint x: 1206, endPoint y: 435, distance: 109.1
click at [1206, 435] on p "Arrival: [DATE]" at bounding box center [1274, 427] width 439 height 16
drag, startPoint x: 1125, startPoint y: 452, endPoint x: 1238, endPoint y: 453, distance: 113.0
click at [1238, 453] on p "Last Night: [DATE]" at bounding box center [1274, 454] width 439 height 16
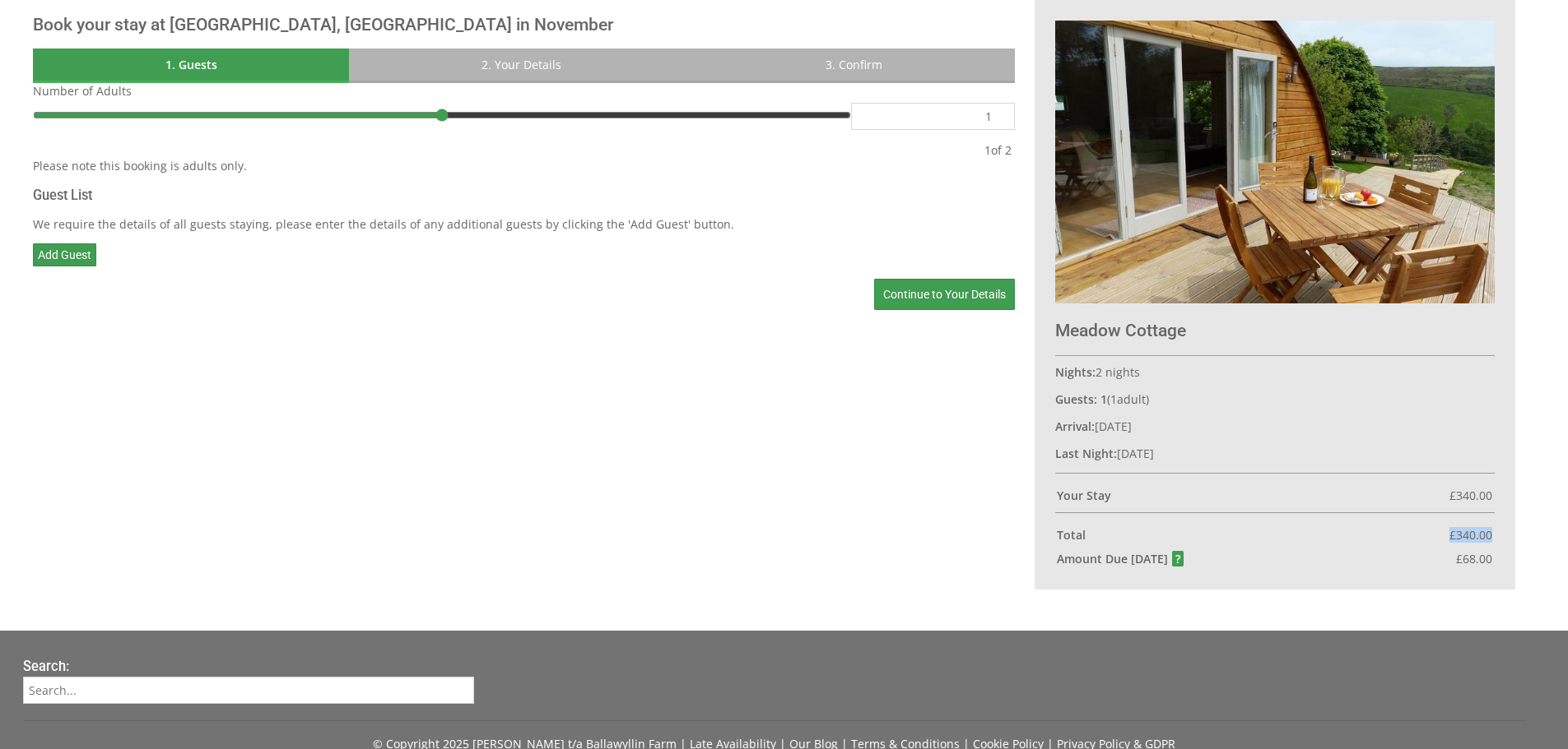
drag, startPoint x: 1448, startPoint y: 537, endPoint x: 1491, endPoint y: 535, distance: 43.0
click at [1491, 535] on div "Total £ 340.00" at bounding box center [1274, 535] width 436 height 16
click at [1458, 540] on span "340.00" at bounding box center [1473, 535] width 36 height 16
drag, startPoint x: 1458, startPoint y: 540, endPoint x: 1490, endPoint y: 539, distance: 32.0
click at [1490, 539] on span "340.00" at bounding box center [1473, 535] width 36 height 16
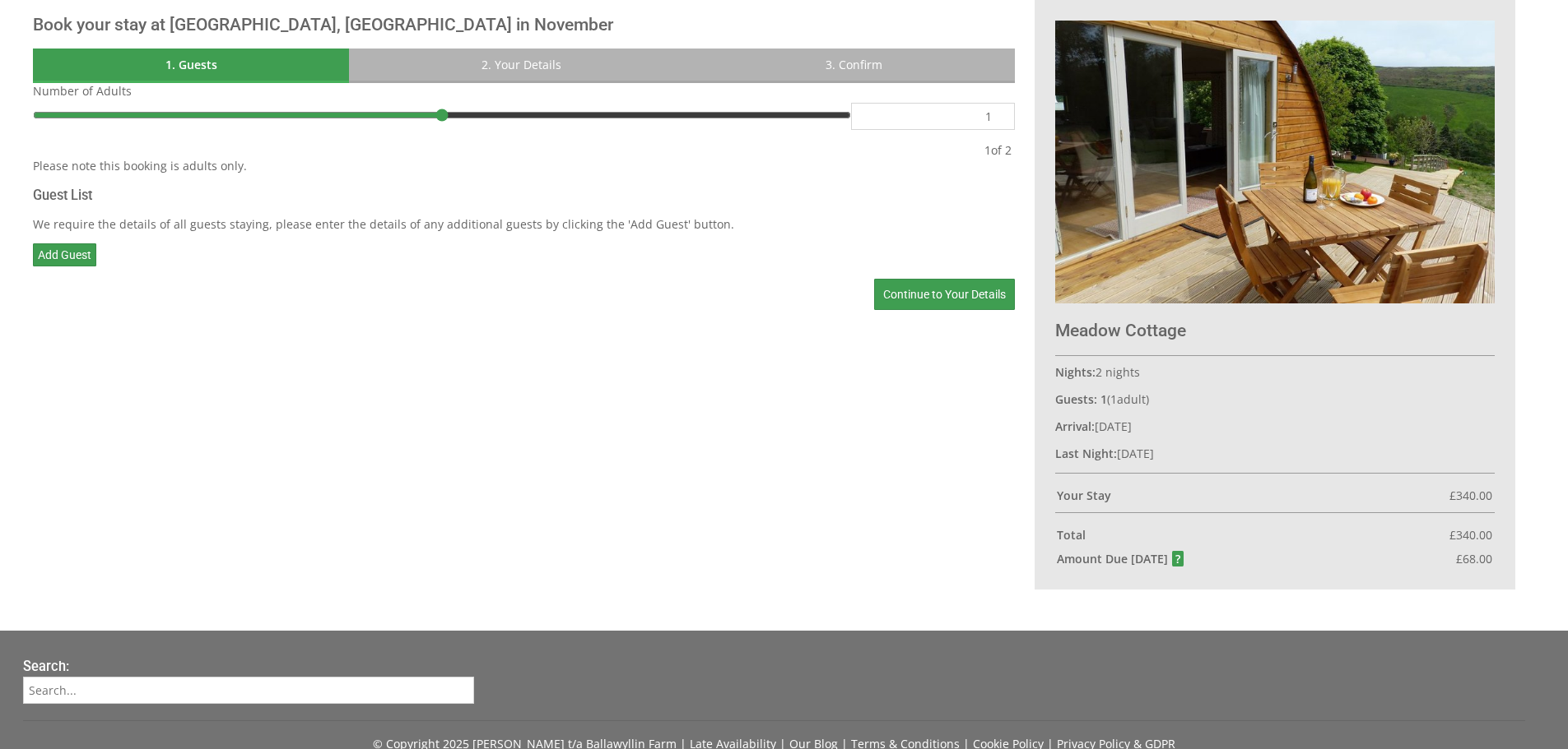
click at [1469, 562] on span "68.00" at bounding box center [1478, 559] width 30 height 16
click at [1470, 561] on span "68.00" at bounding box center [1478, 559] width 30 height 16
click at [1472, 533] on span "340.00" at bounding box center [1473, 535] width 36 height 16
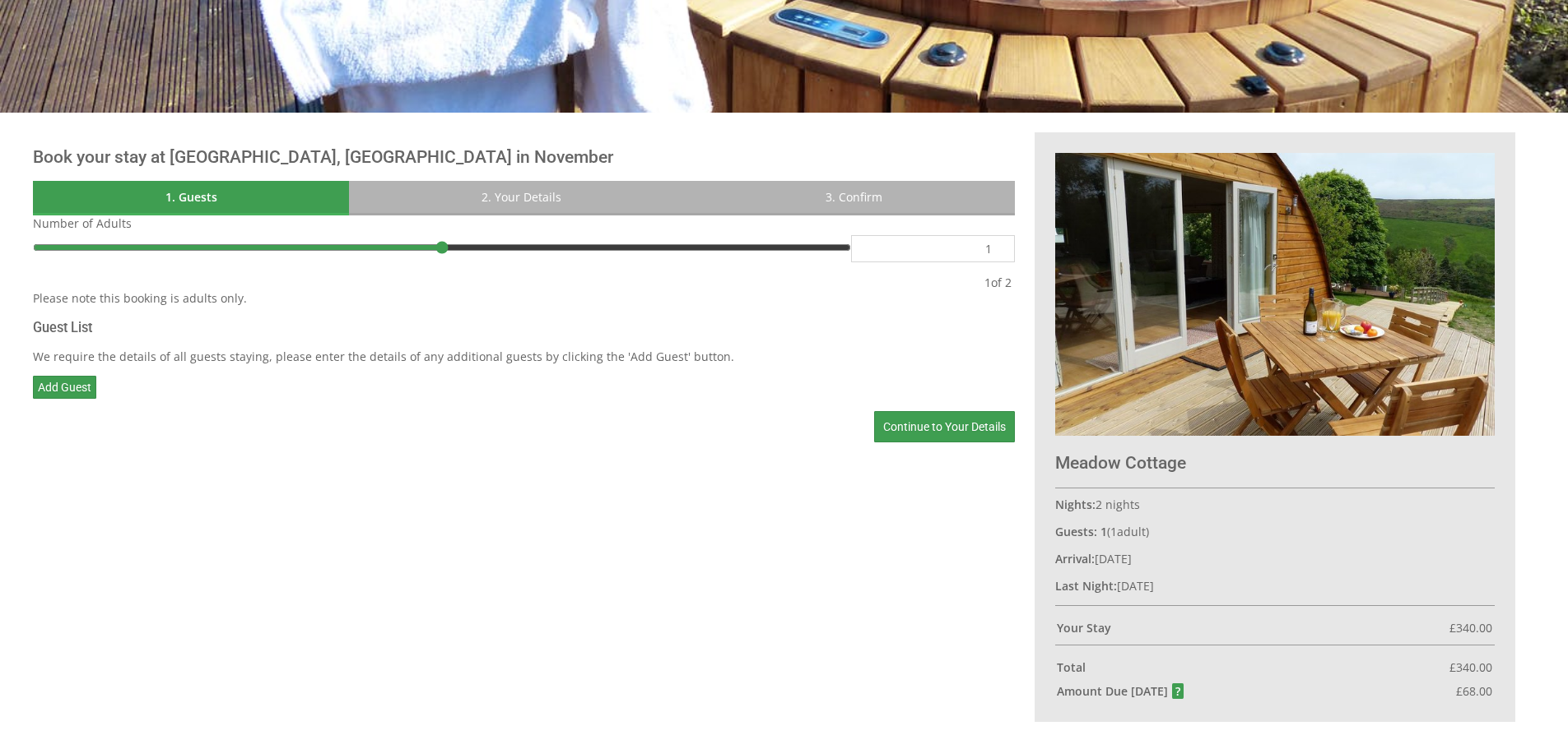
scroll to position [0, 0]
click at [1227, 316] on img at bounding box center [1274, 294] width 439 height 282
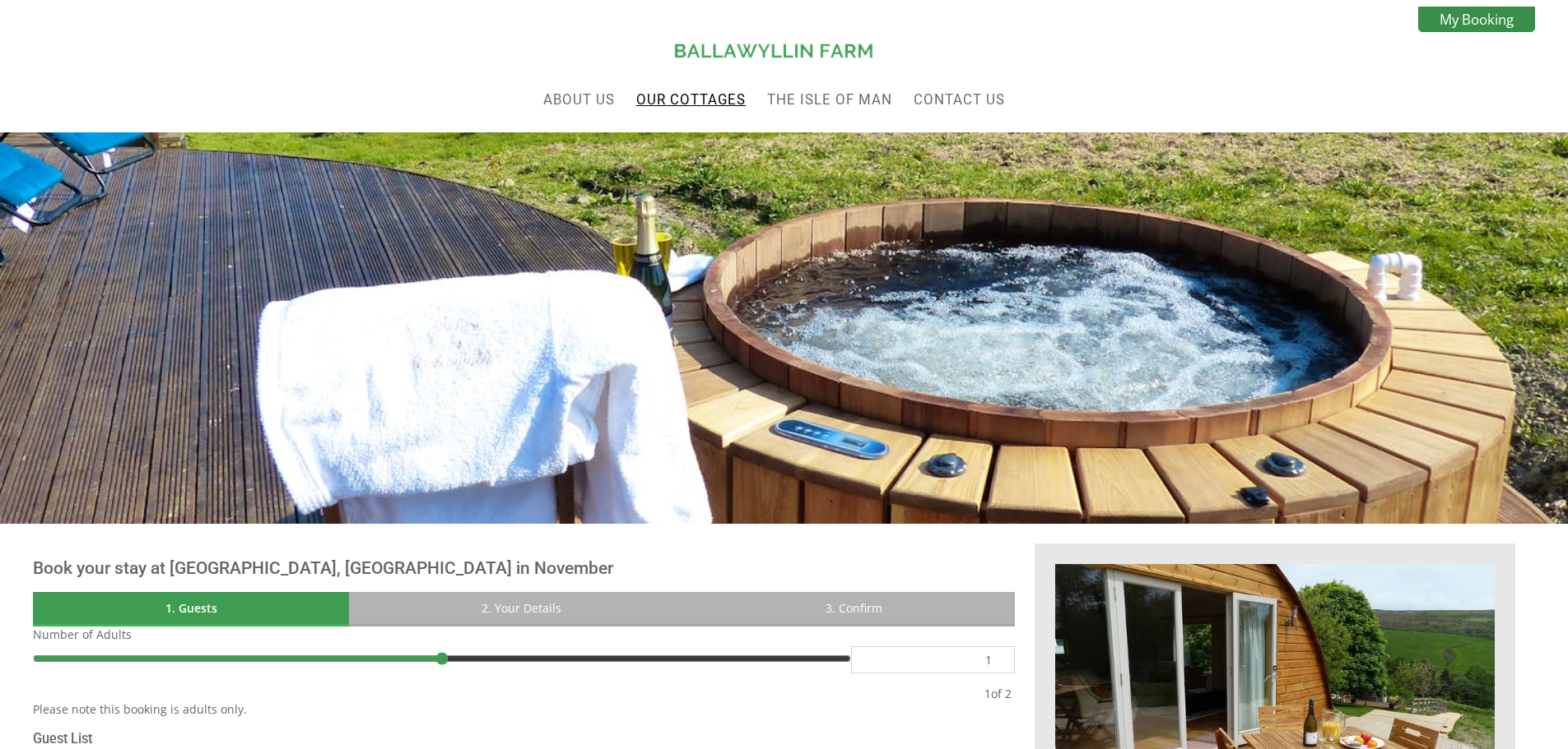
click at [706, 94] on link "Our Cottages" at bounding box center [691, 99] width 110 height 17
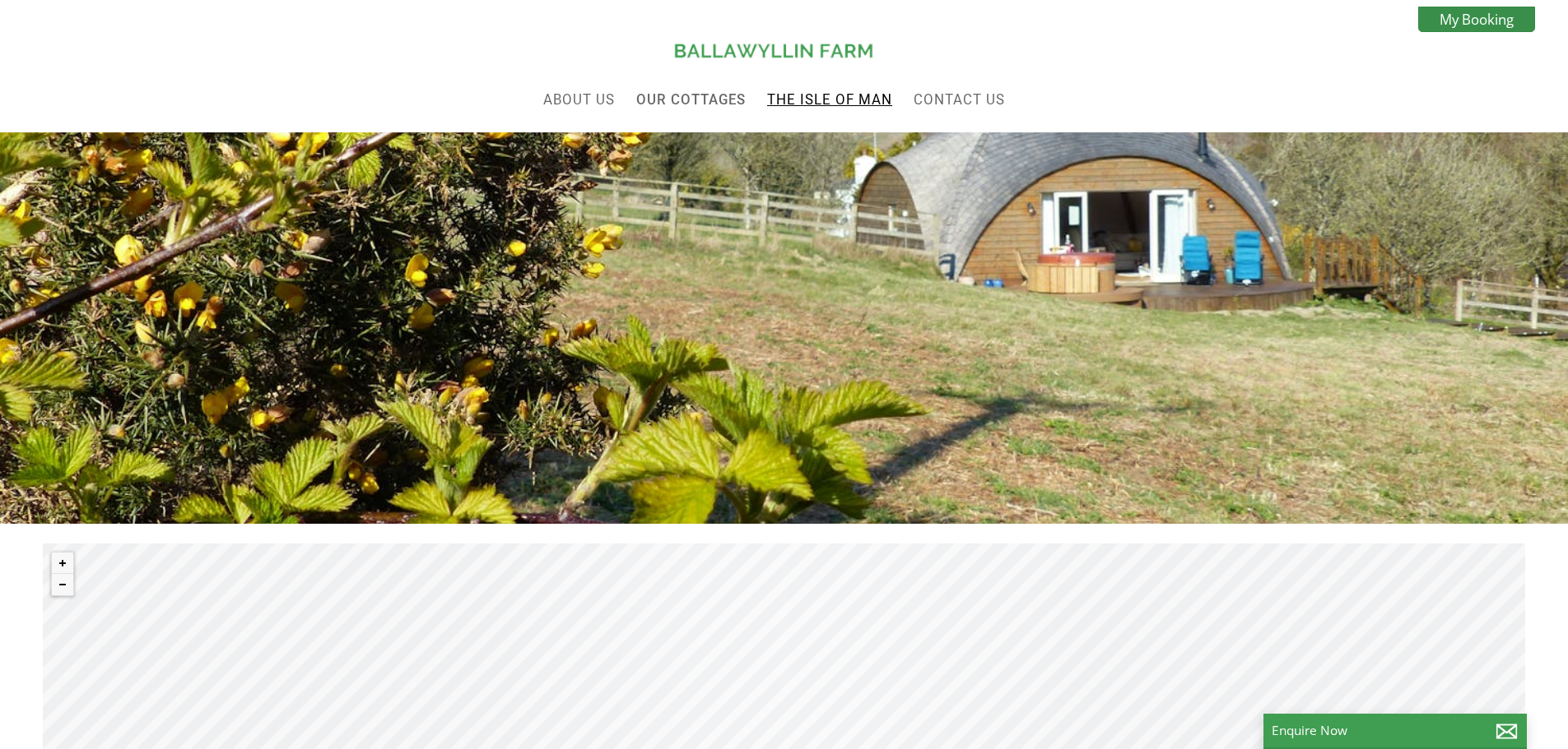
click at [828, 101] on link "The Isle of Man" at bounding box center [829, 99] width 125 height 17
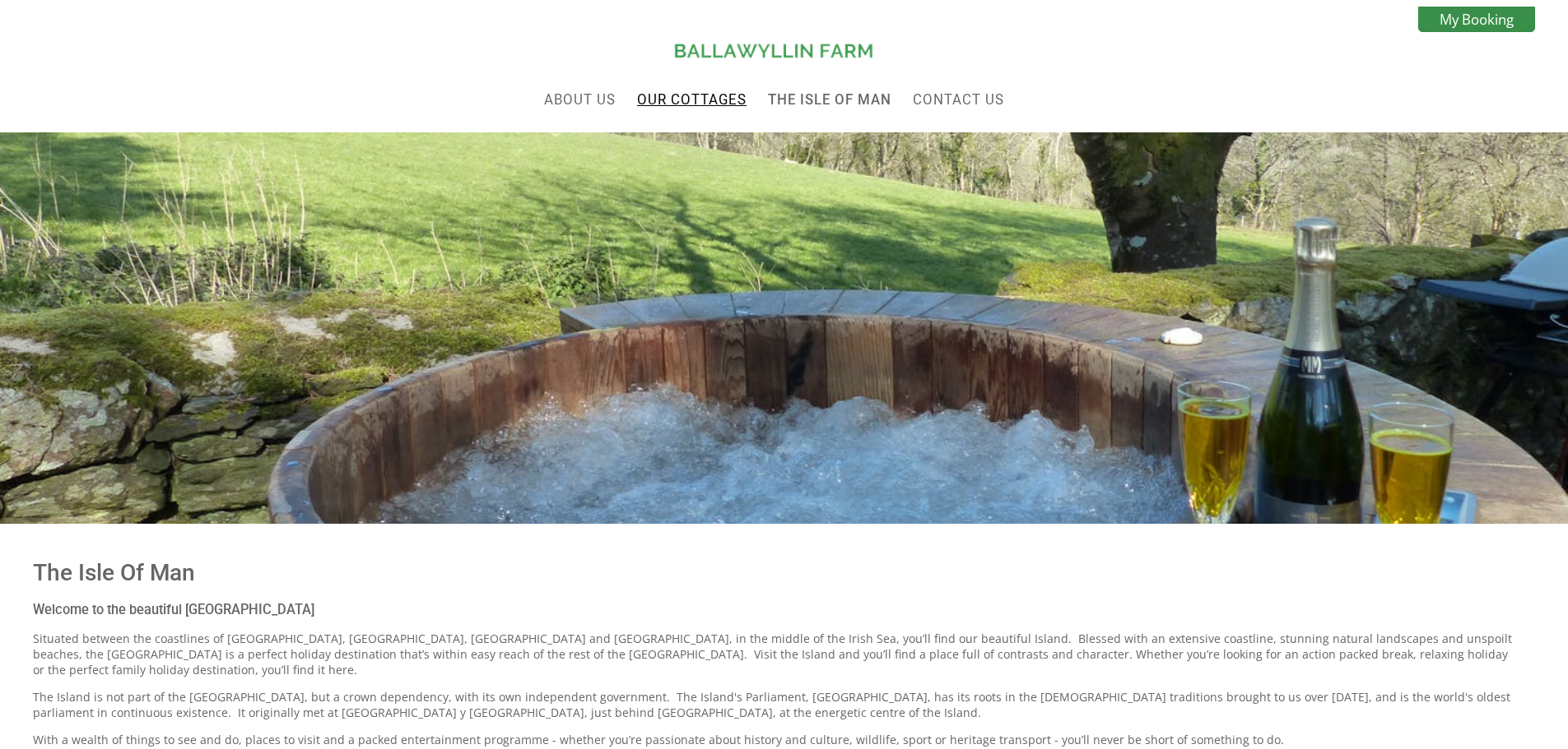
click at [711, 100] on link "Our Cottages" at bounding box center [692, 99] width 110 height 17
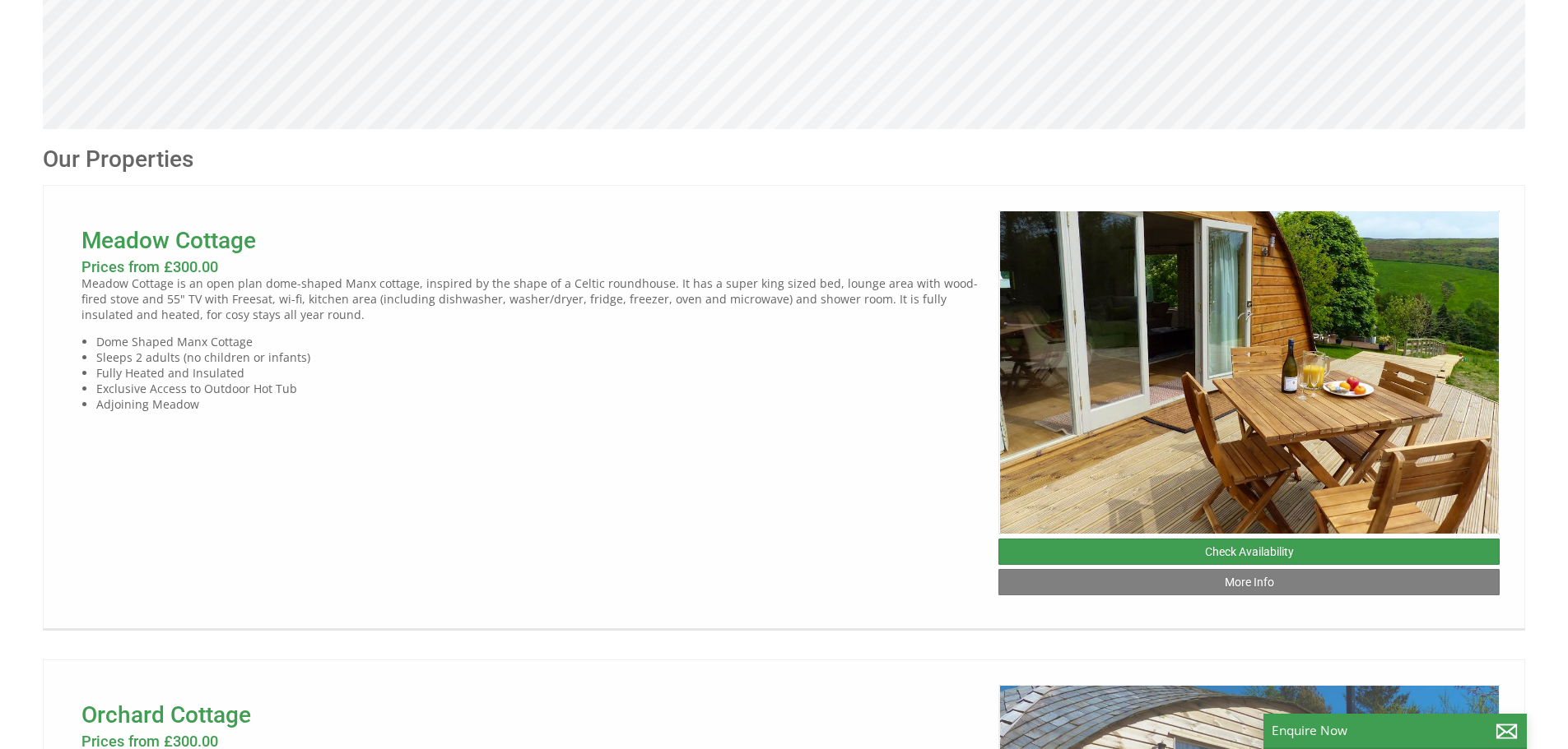
scroll to position [823, 0]
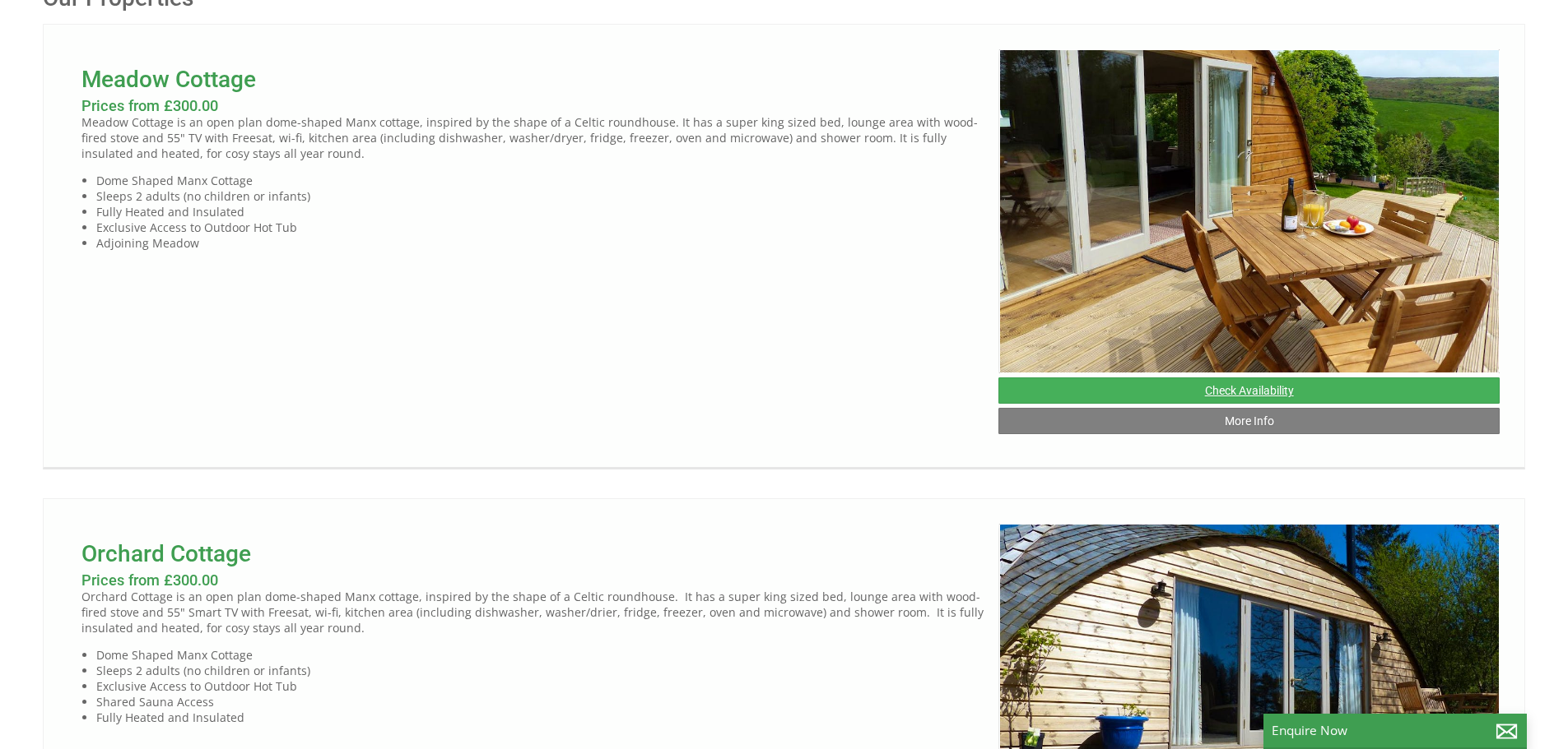
click at [1222, 393] on link "Check Availability" at bounding box center [1249, 391] width 501 height 26
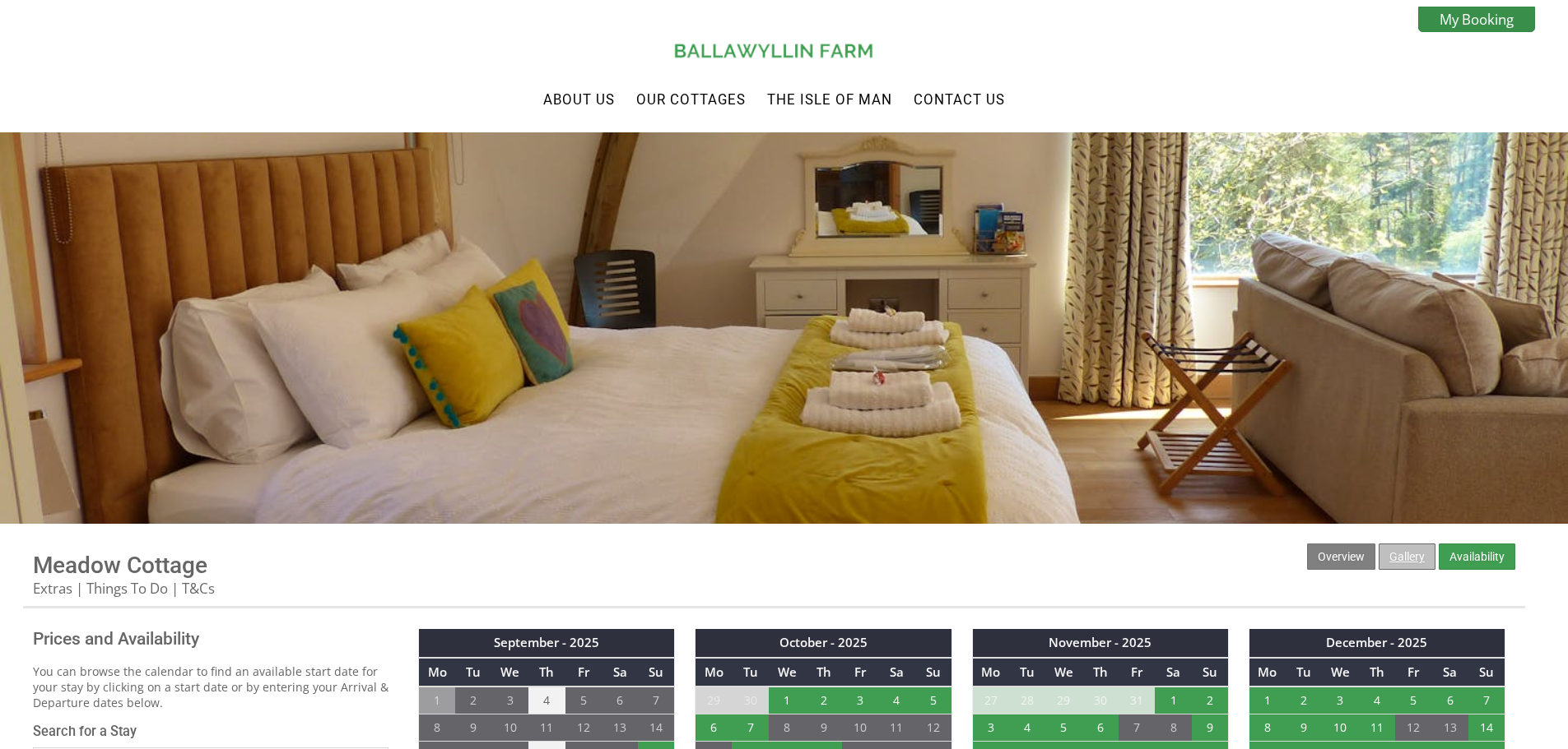
click at [1415, 566] on link "Gallery" at bounding box center [1407, 557] width 57 height 26
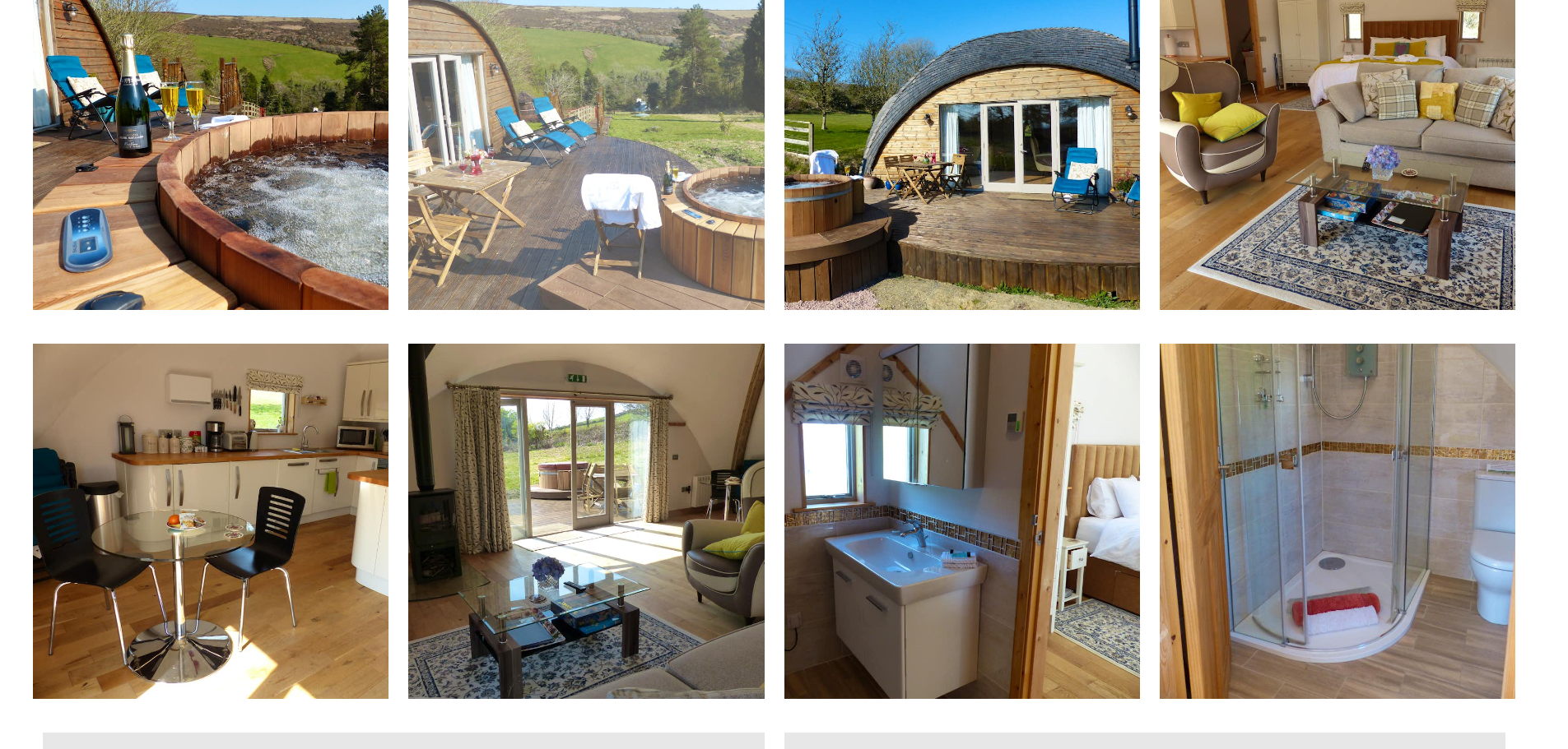
scroll to position [1070, 0]
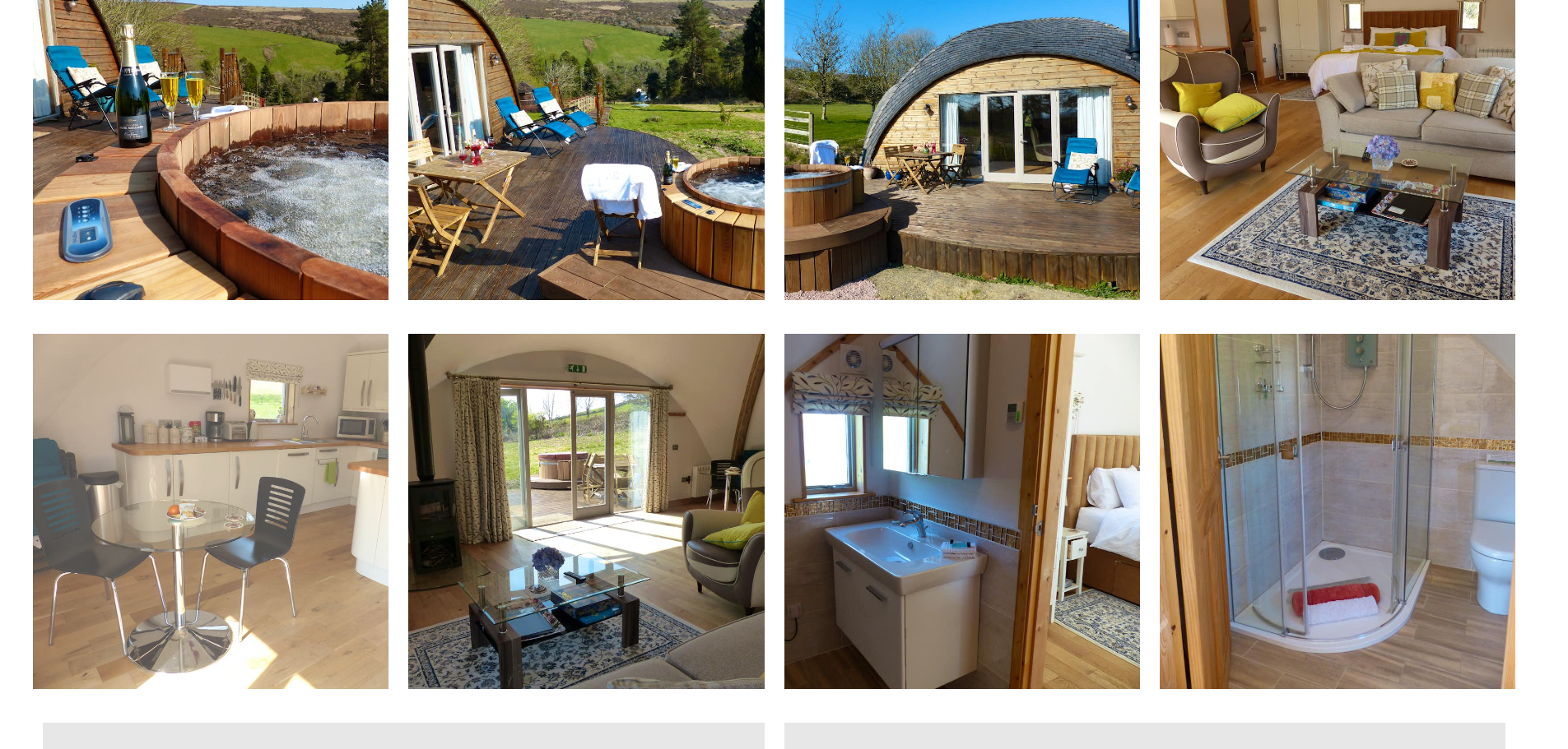
click at [322, 426] on img at bounding box center [211, 512] width 356 height 356
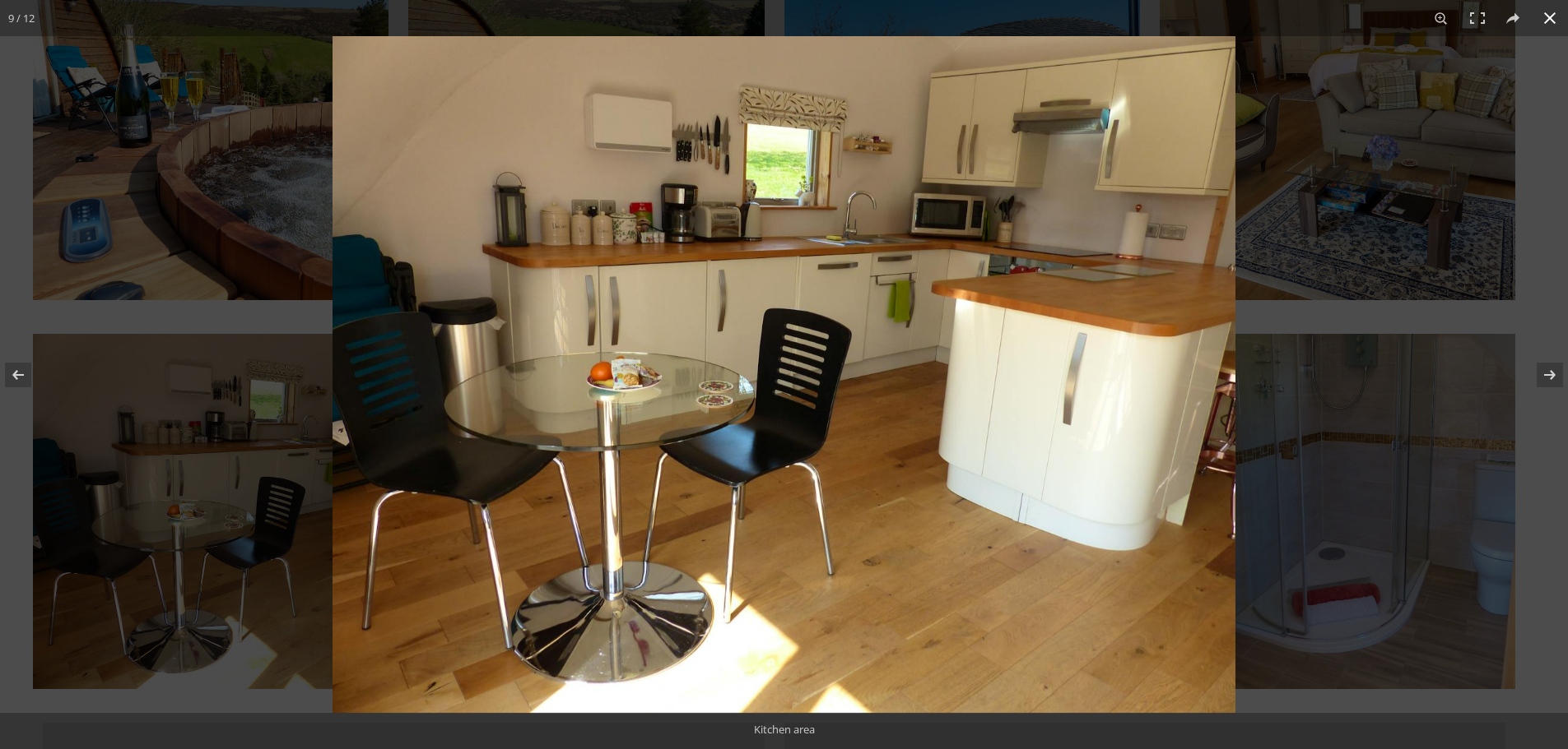
click at [1548, 16] on button at bounding box center [1549, 18] width 36 height 36
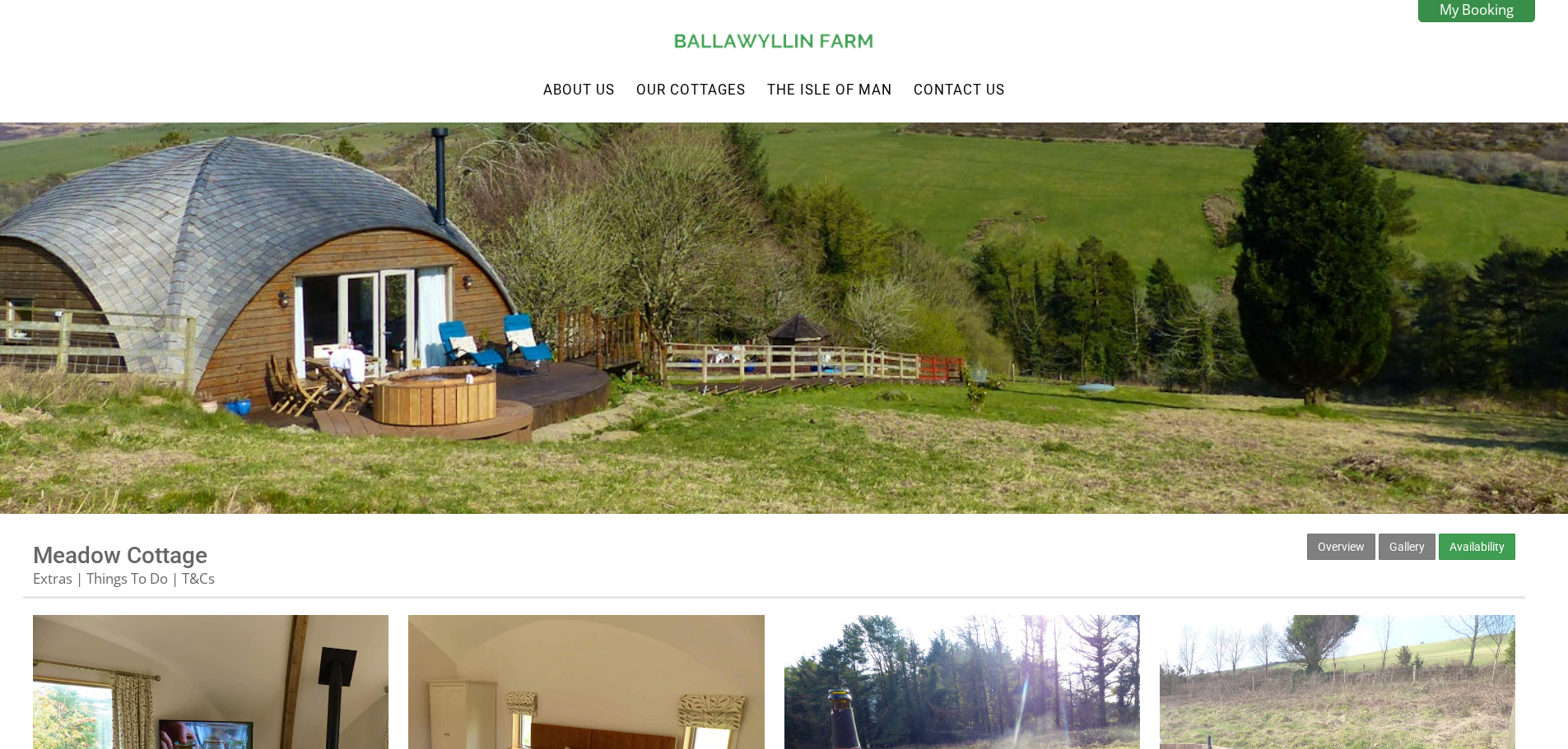
scroll to position [0, 0]
